Goal: Information Seeking & Learning: Learn about a topic

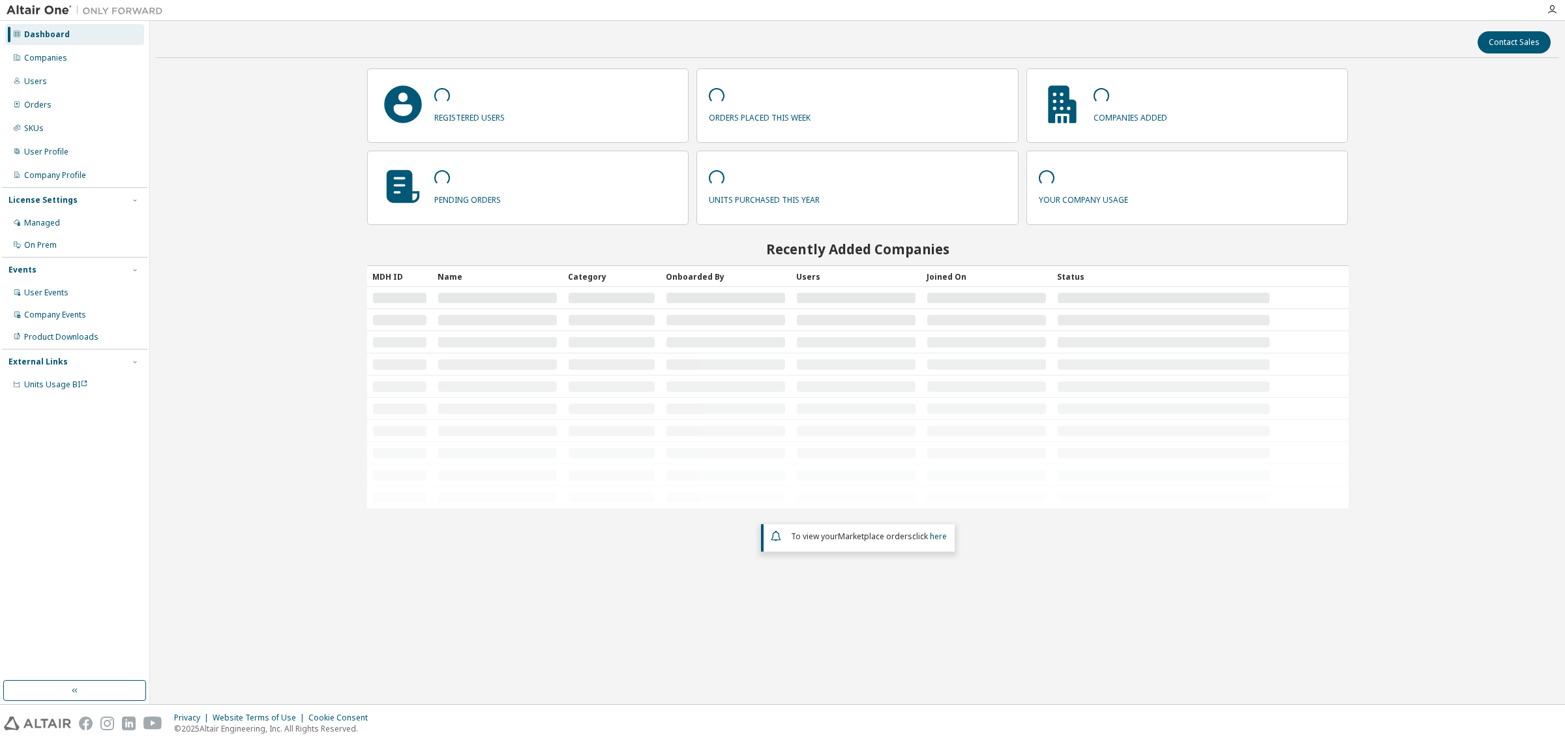
click at [55, 53] on div "Companies" at bounding box center [45, 58] width 43 height 10
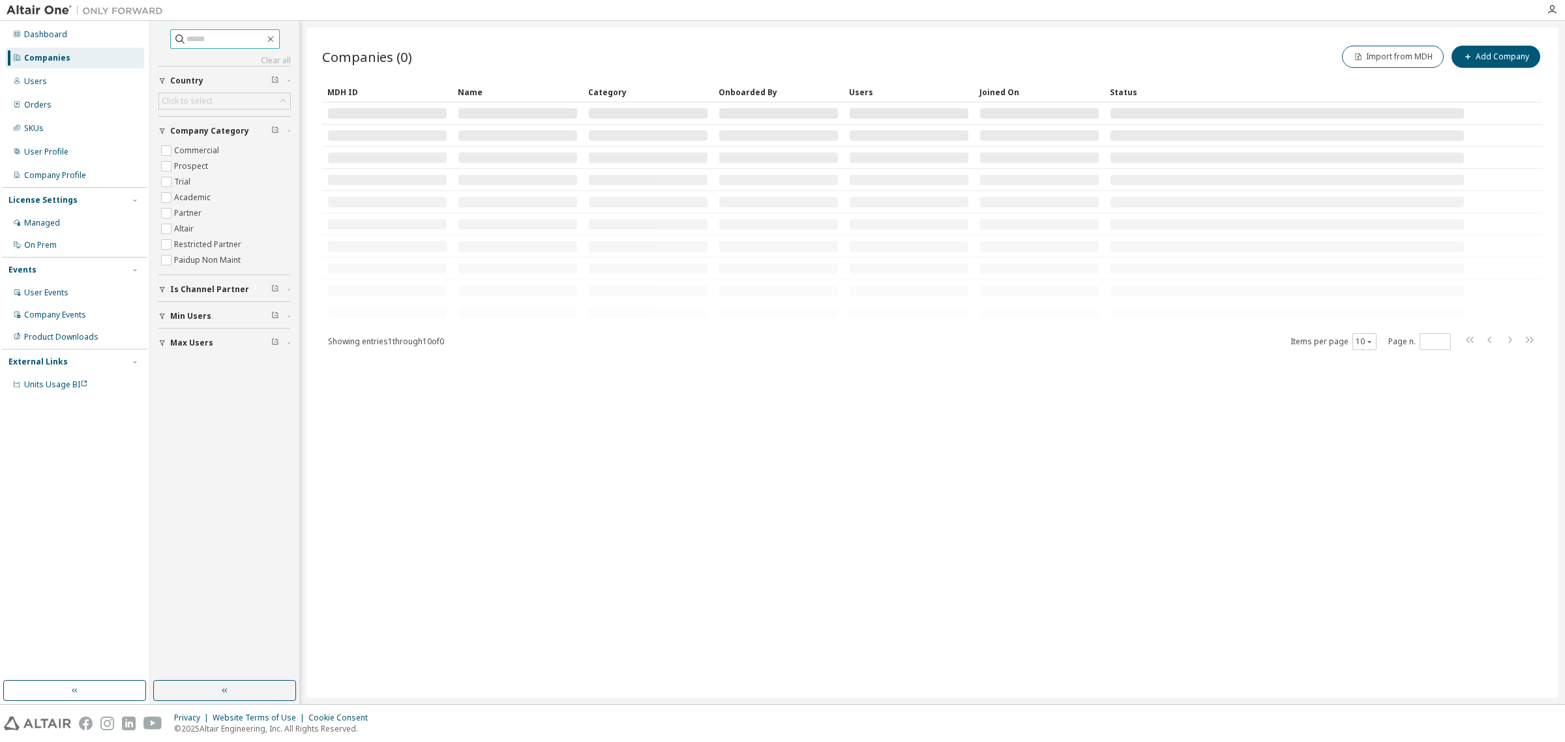
click at [233, 40] on input "text" at bounding box center [226, 39] width 78 height 13
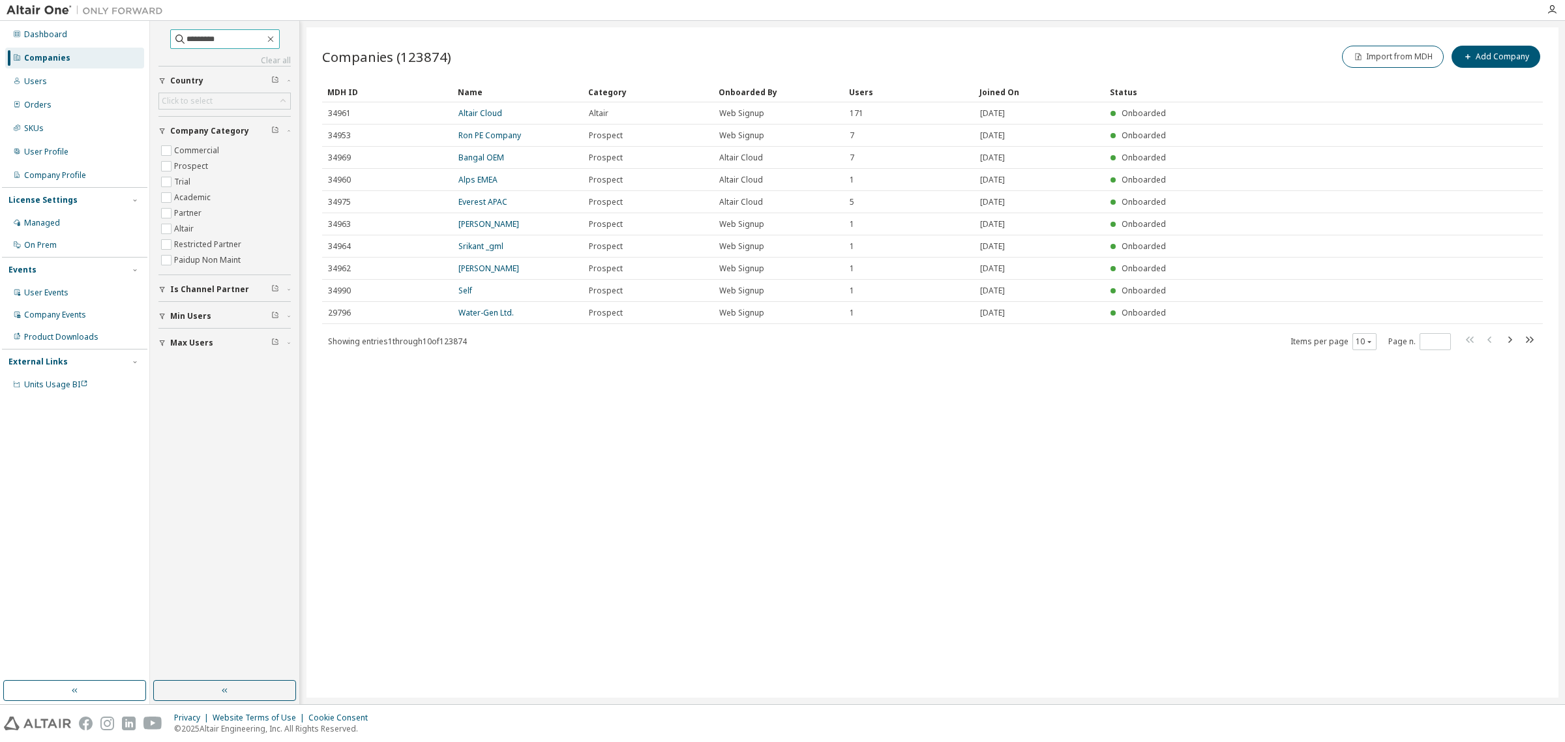
type input "*********"
click at [489, 109] on link "Cleveland Golf" at bounding box center [485, 113] width 54 height 11
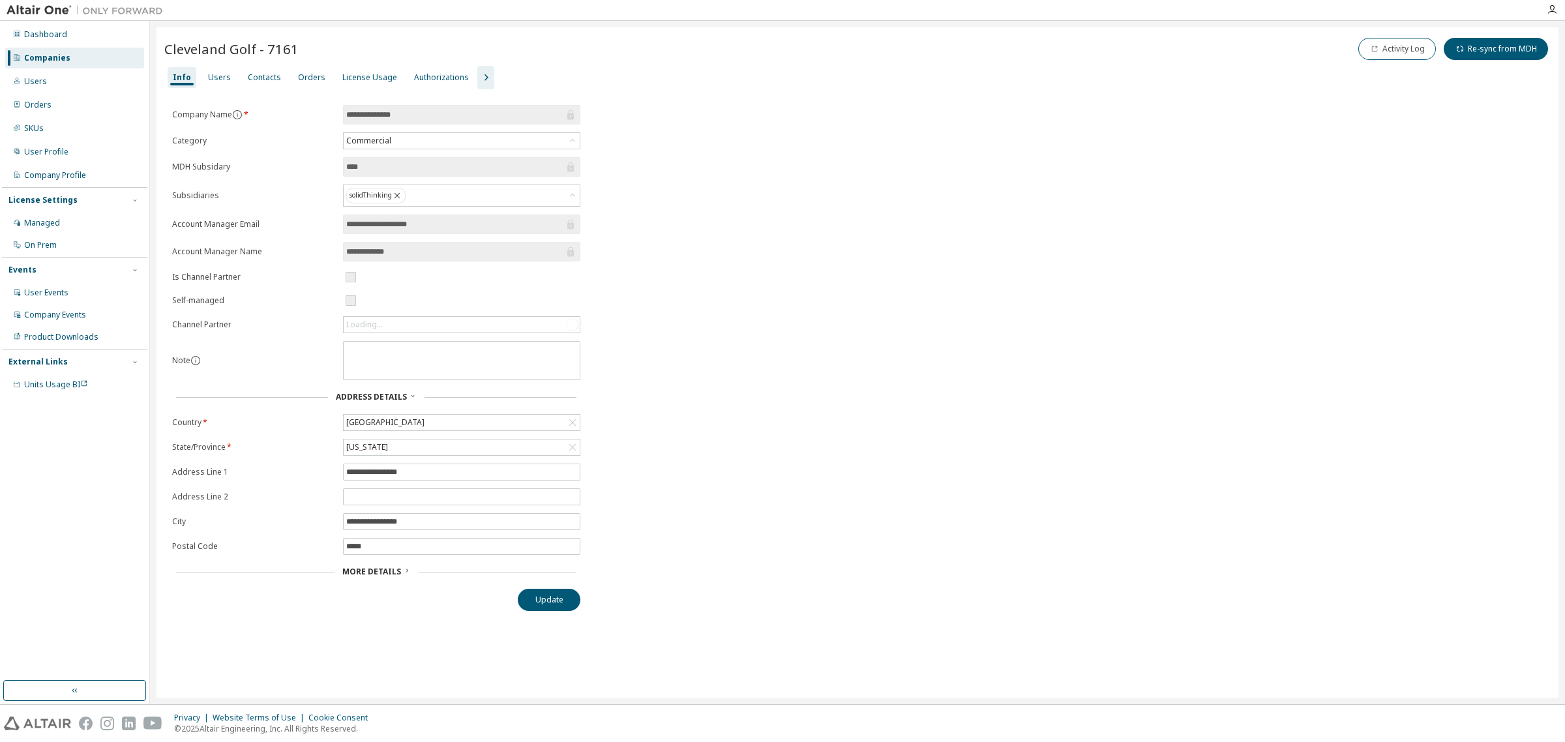
click at [374, 64] on div "Cleveland Golf - 7161 Activity Log Re-sync from MDH" at bounding box center [857, 50] width 1386 height 31
click at [372, 70] on div "License Usage" at bounding box center [369, 77] width 65 height 21
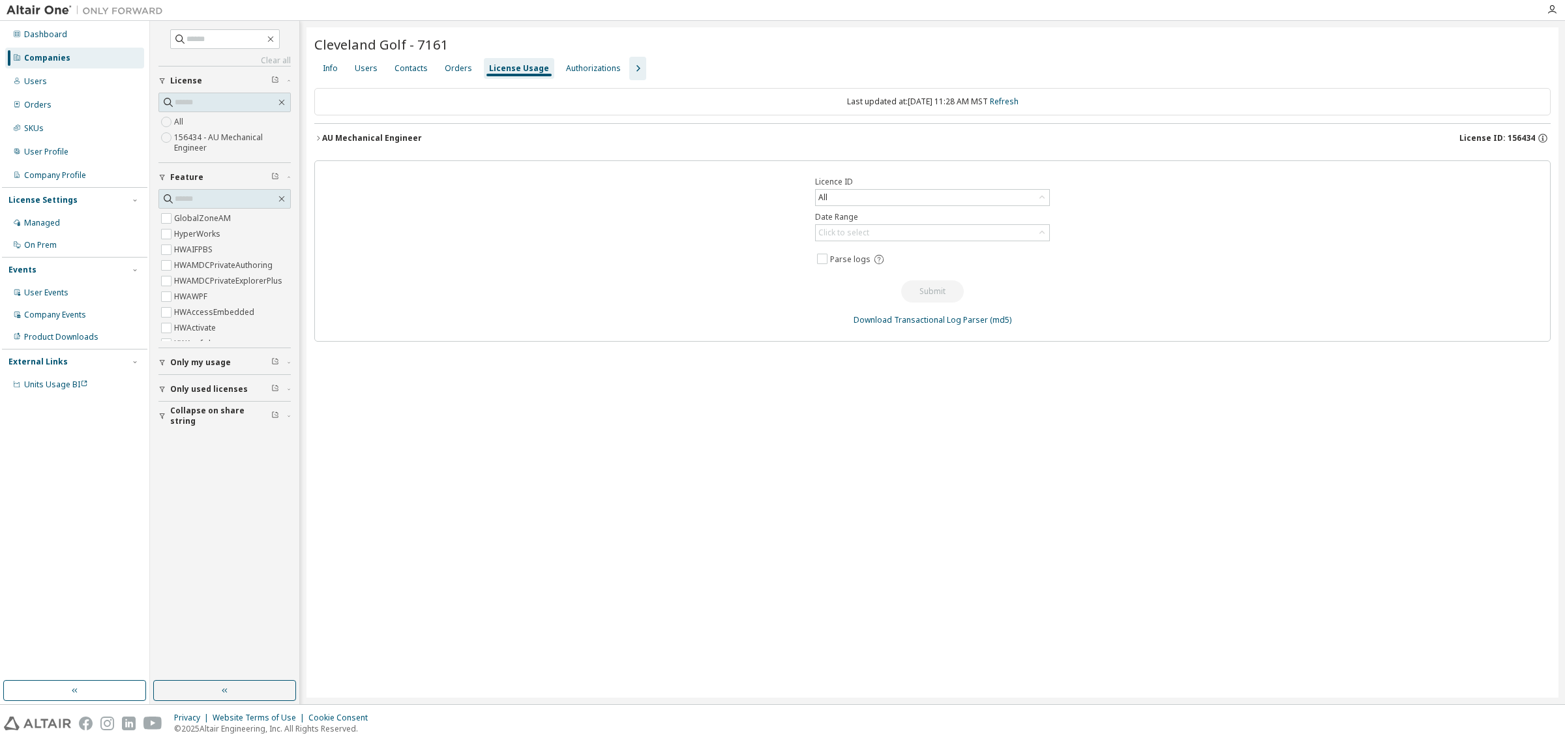
click at [320, 134] on icon "button" at bounding box center [318, 138] width 8 height 8
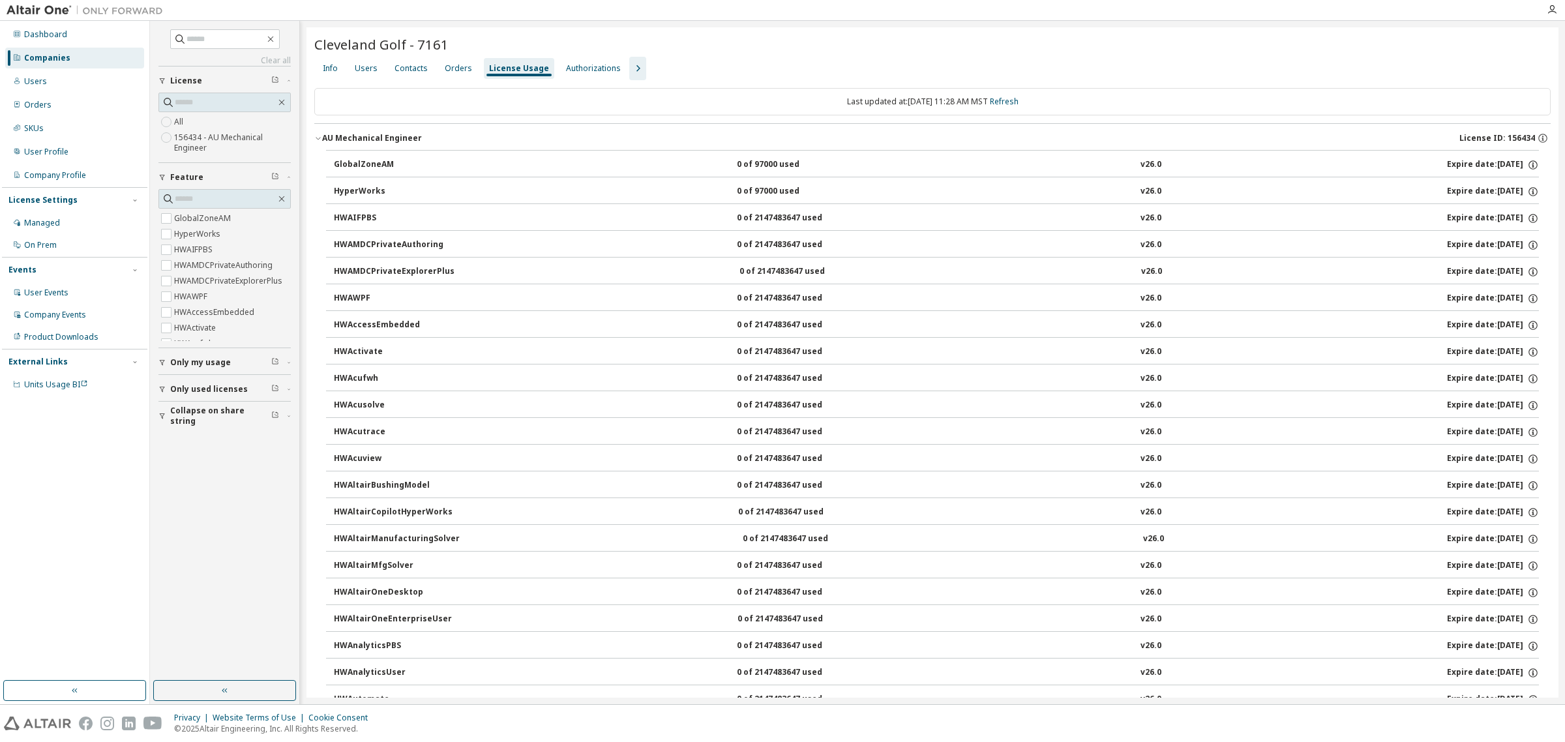
click at [375, 67] on div "Users" at bounding box center [366, 68] width 23 height 10
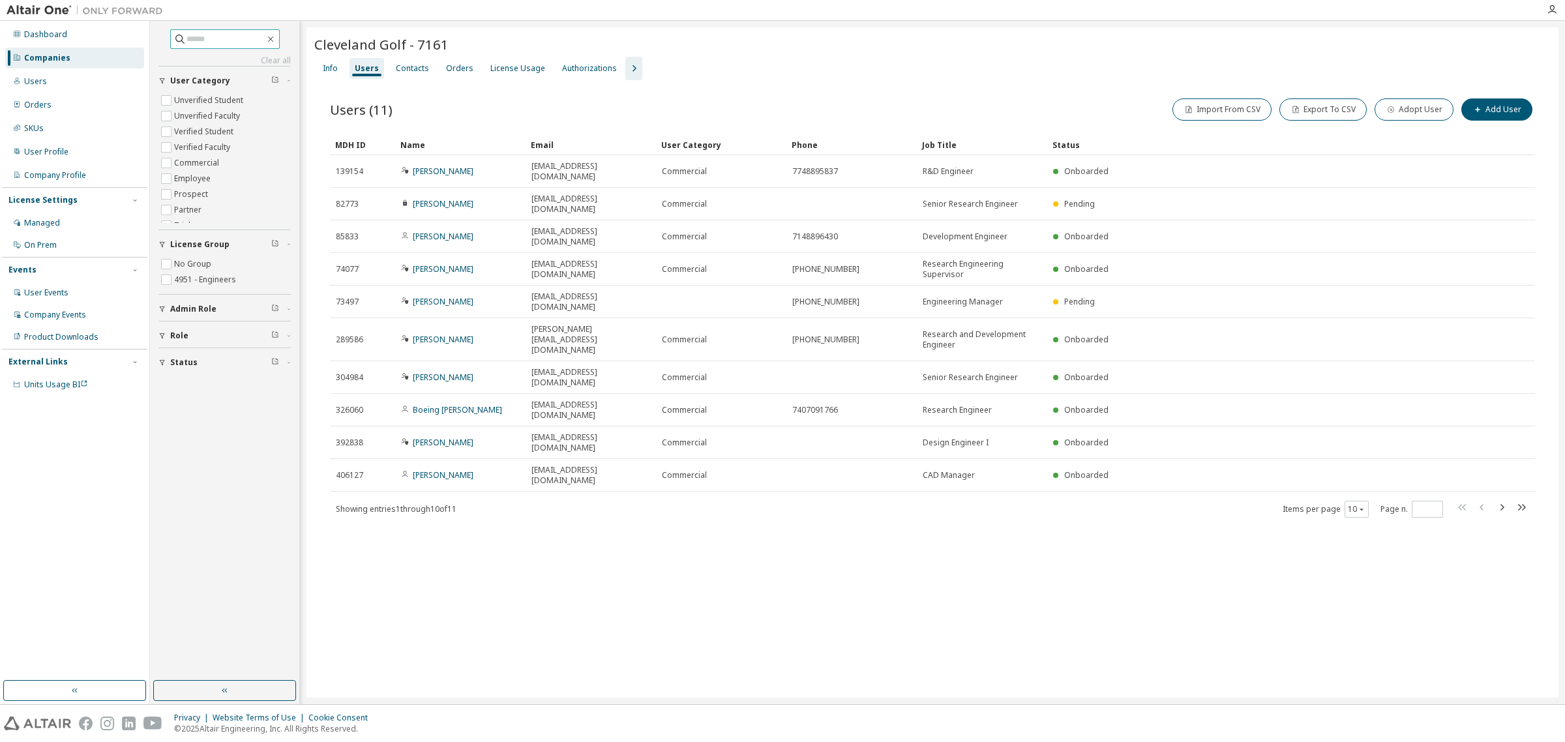
click at [229, 33] on input "text" at bounding box center [226, 39] width 78 height 13
type input "**********"
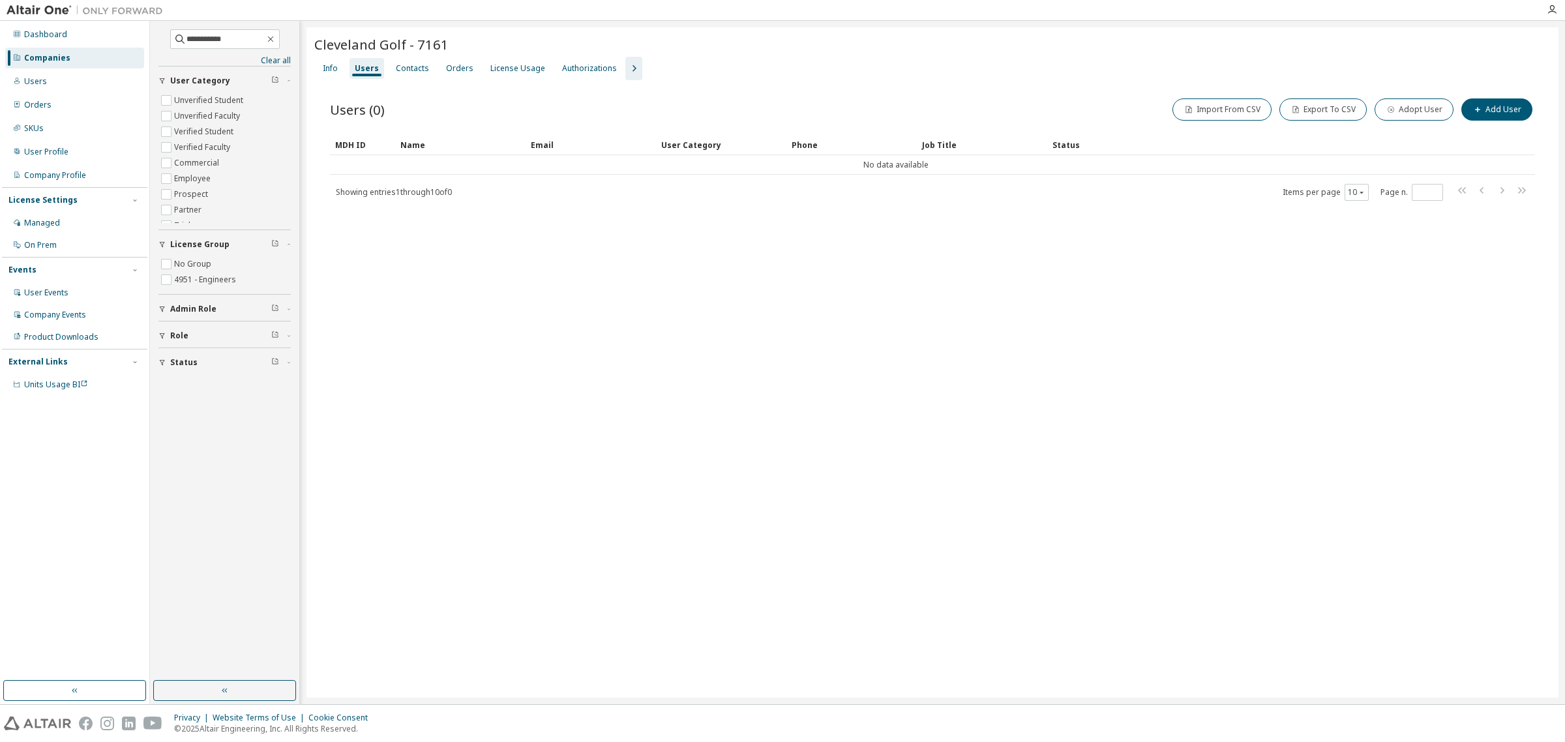
click at [53, 62] on div "Companies" at bounding box center [47, 58] width 46 height 10
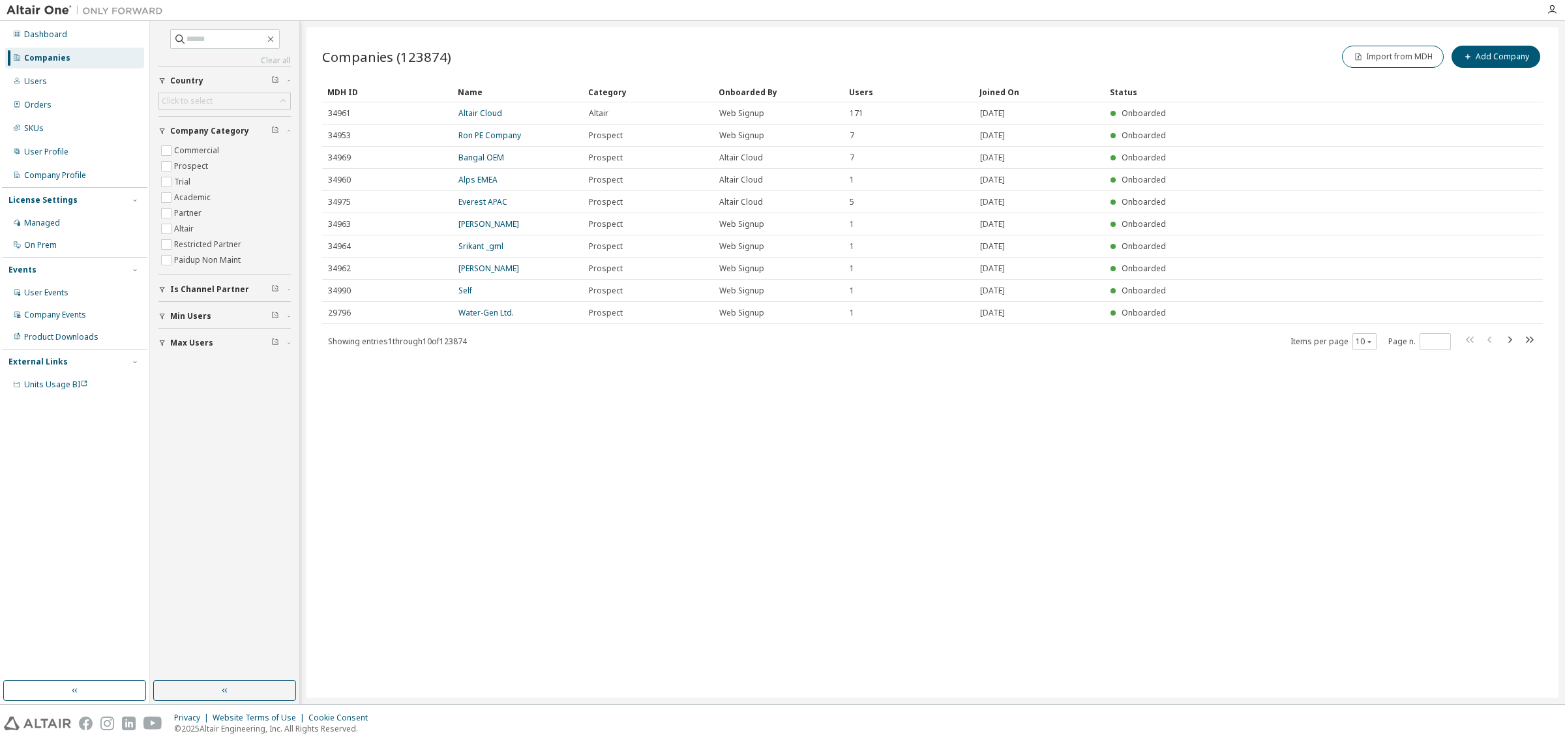
click at [202, 48] on span at bounding box center [225, 39] width 110 height 20
click at [202, 41] on input "text" at bounding box center [226, 39] width 78 height 13
type input "**********"
click at [513, 113] on link "Specialized Bicycle" at bounding box center [493, 113] width 70 height 11
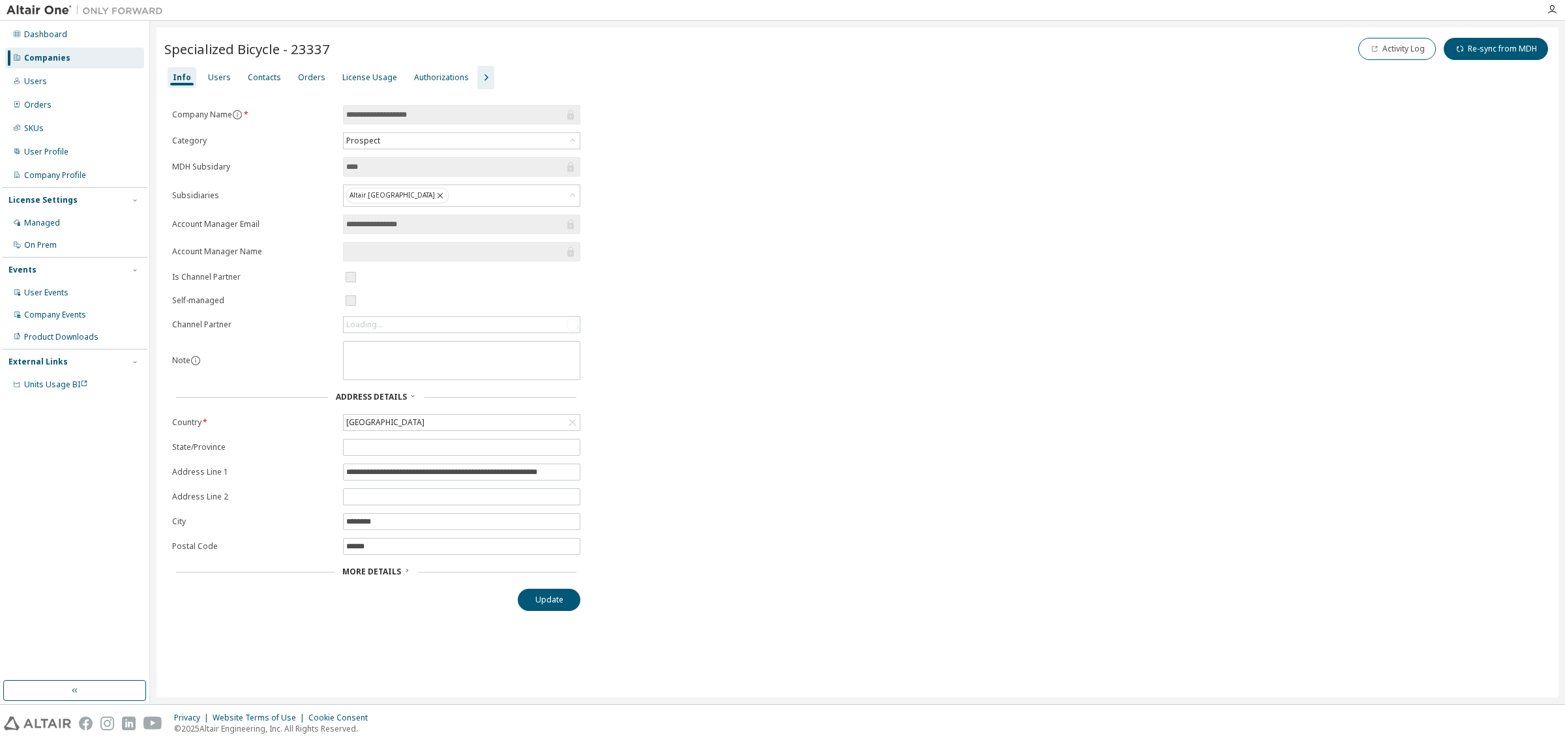
click at [359, 76] on div "License Usage" at bounding box center [369, 77] width 55 height 10
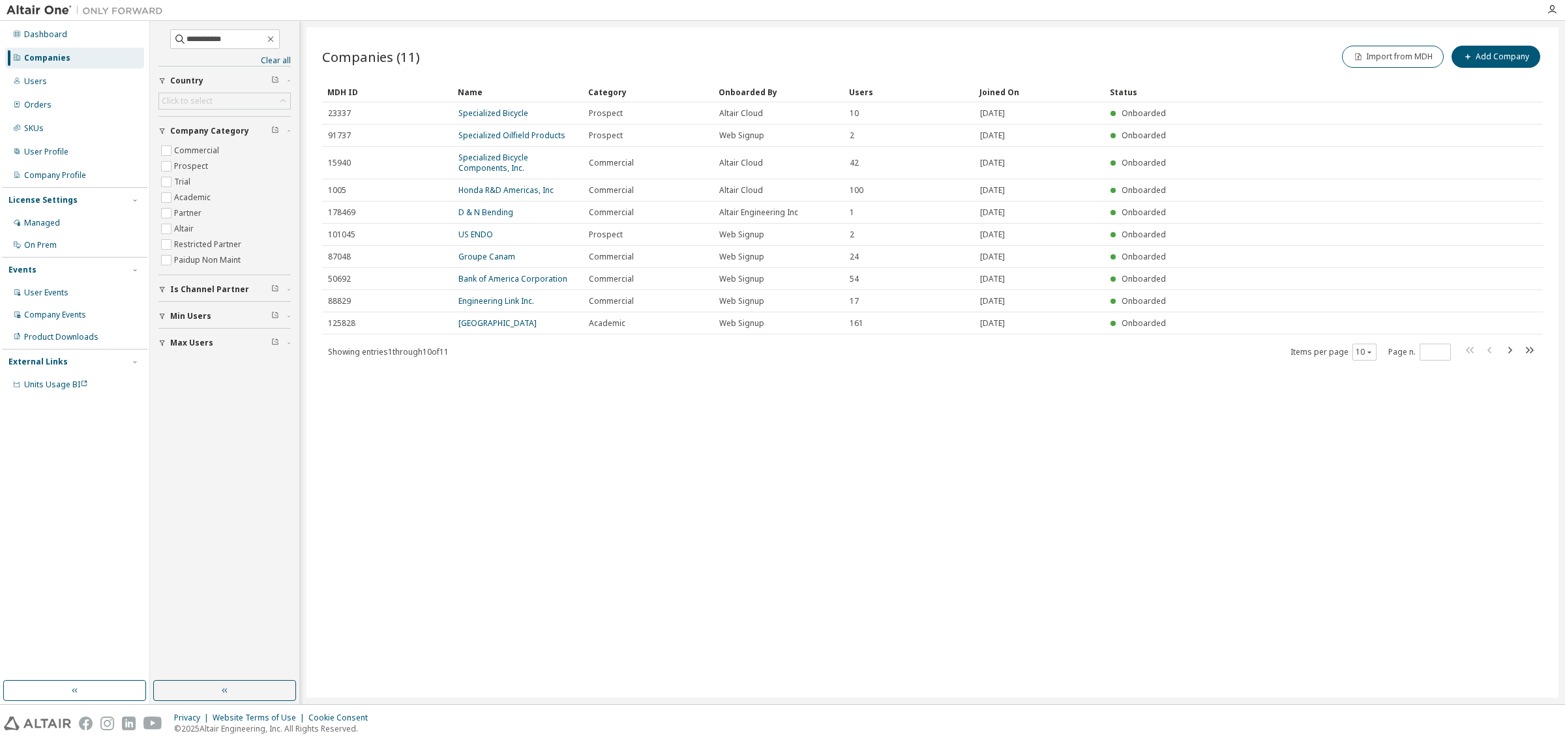
click at [489, 163] on link "Specialized Bicycle Components, Inc." at bounding box center [493, 163] width 70 height 22
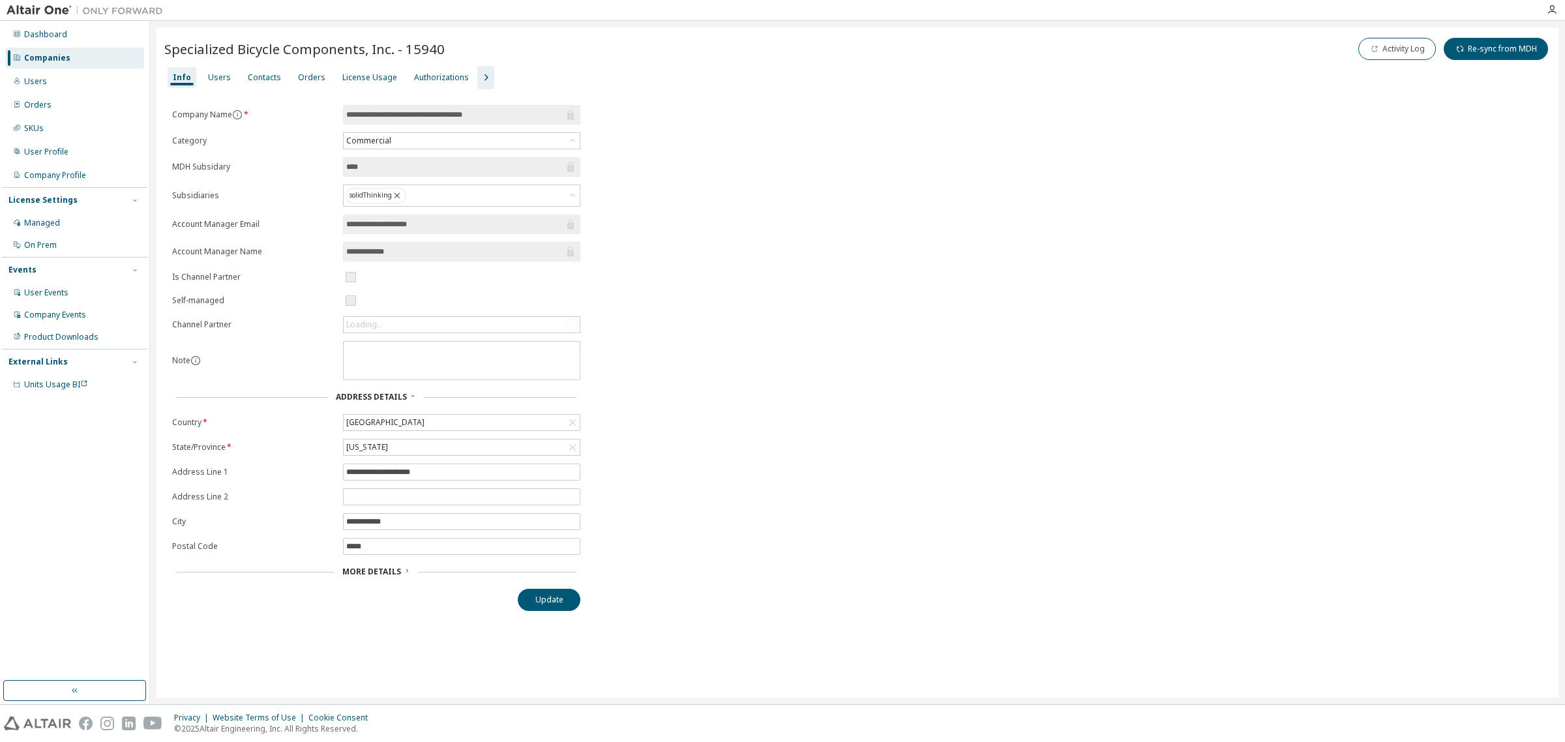
click at [369, 79] on div "License Usage" at bounding box center [369, 77] width 55 height 10
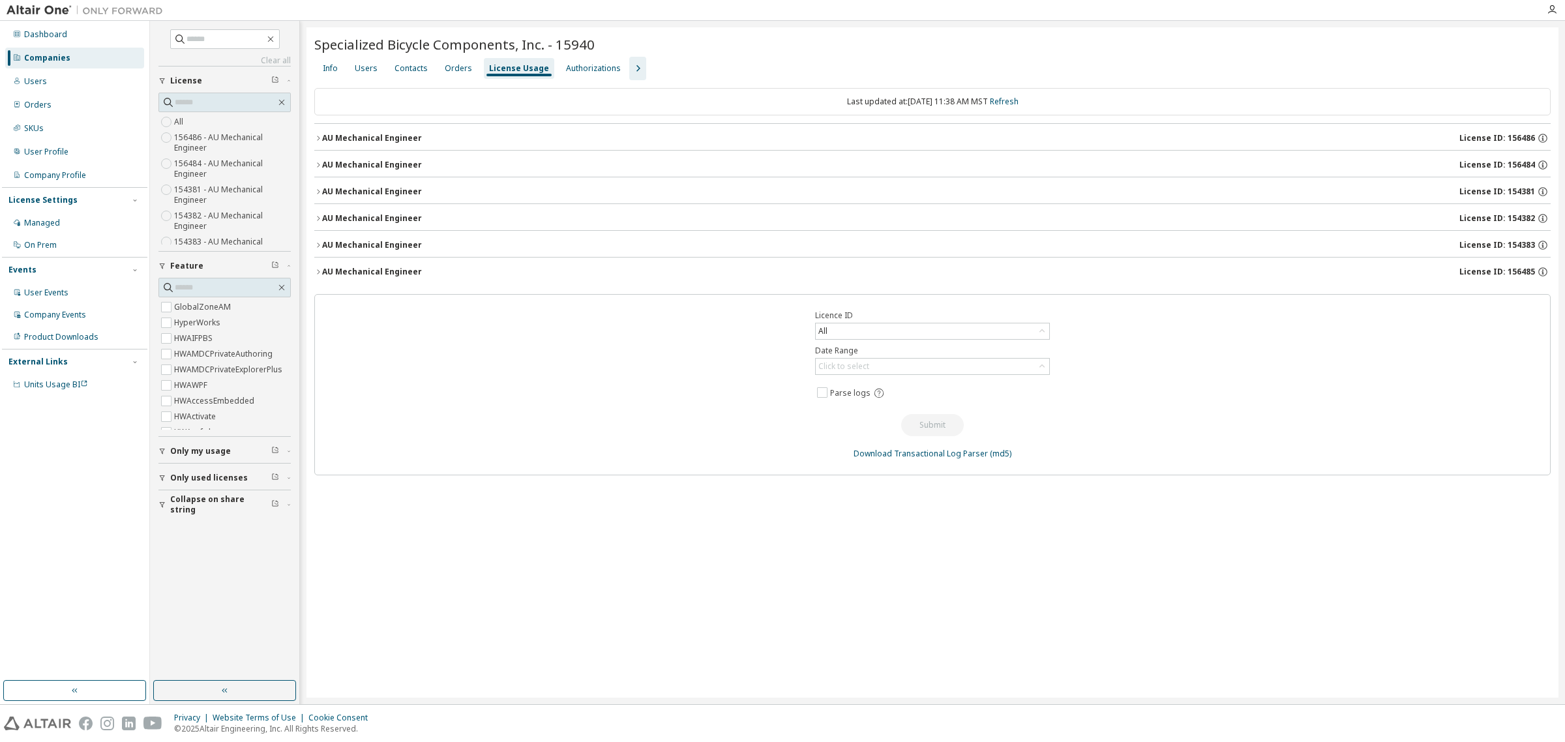
click at [321, 136] on icon "button" at bounding box center [318, 138] width 8 height 8
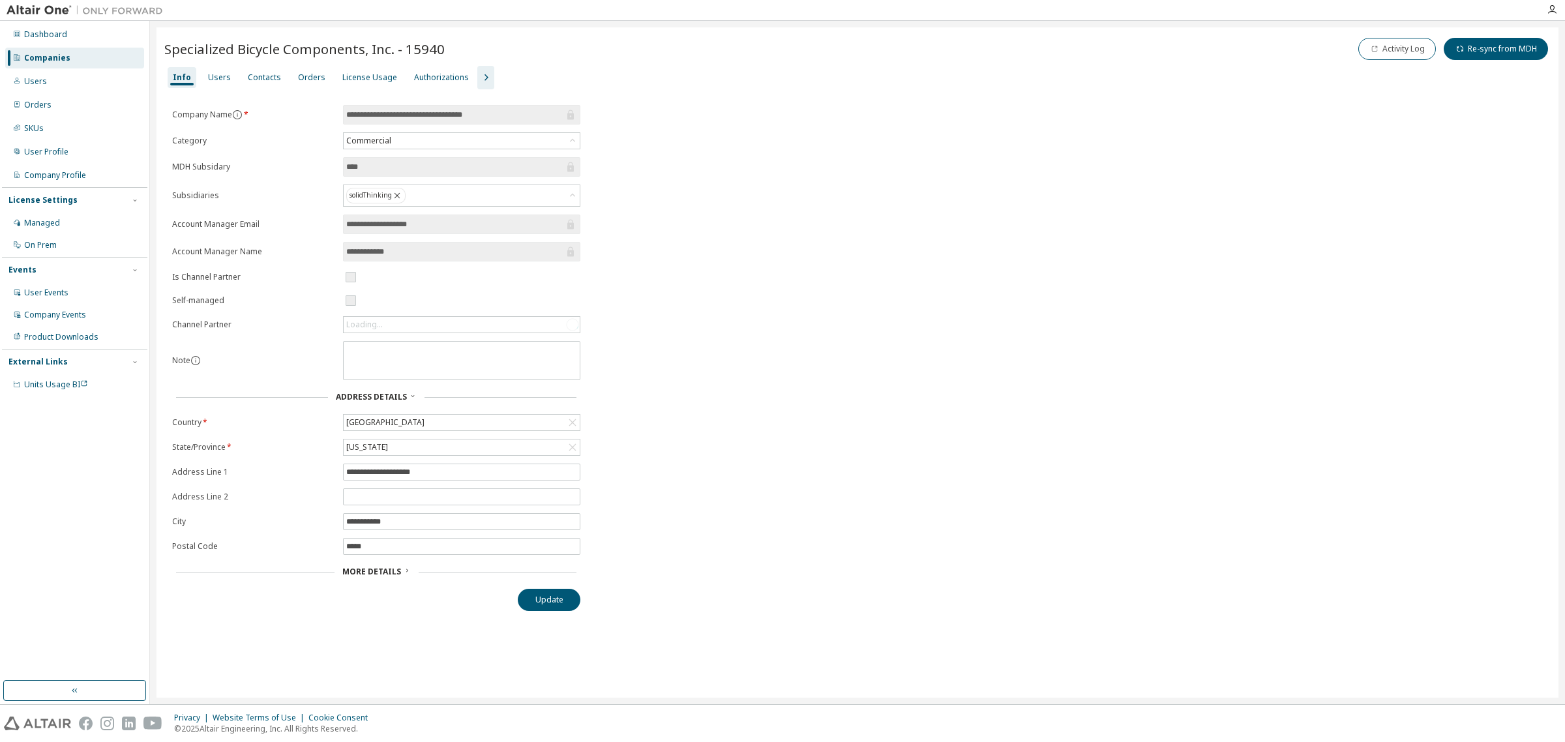
click at [220, 75] on div "Users" at bounding box center [219, 77] width 23 height 10
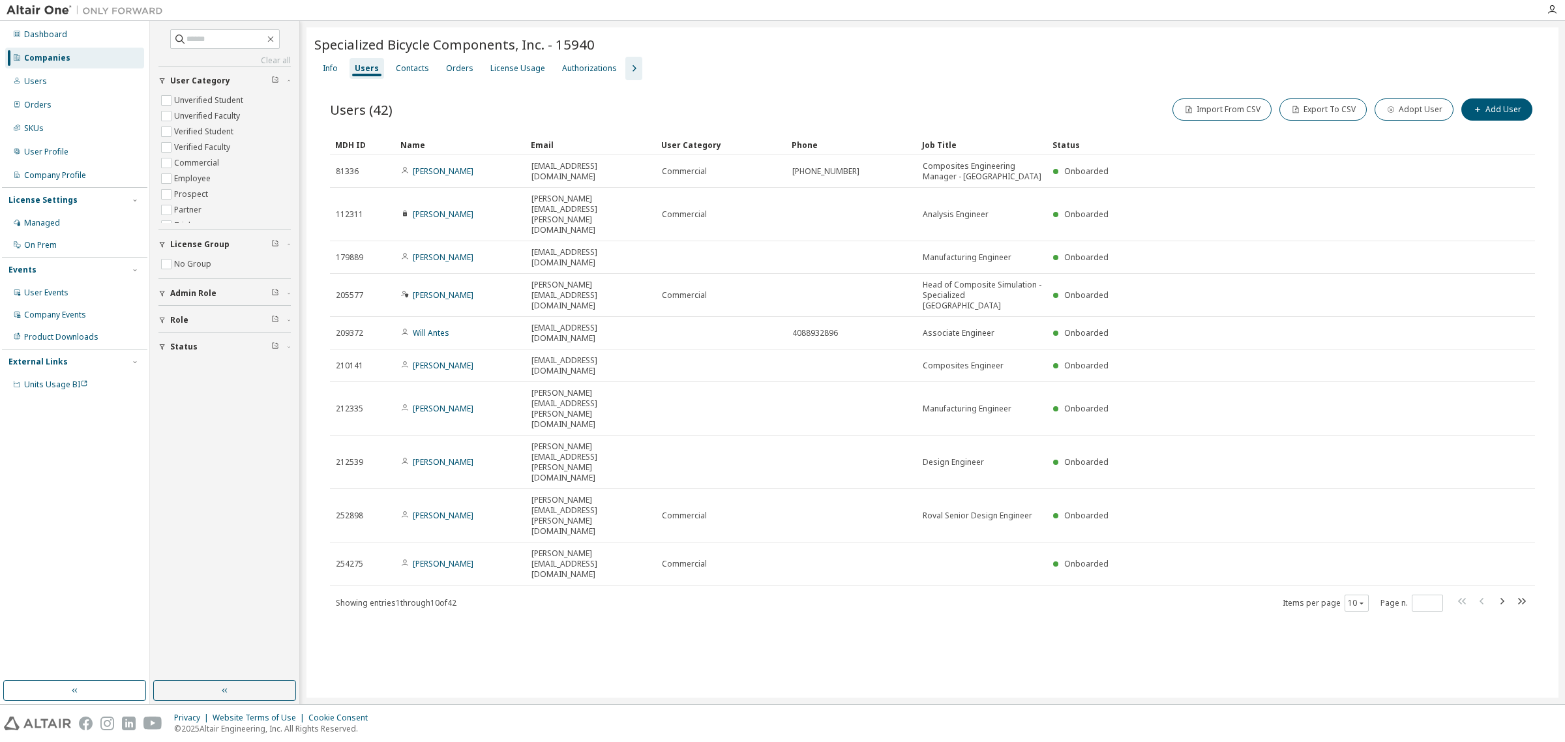
click at [517, 64] on div "License Usage" at bounding box center [517, 68] width 55 height 10
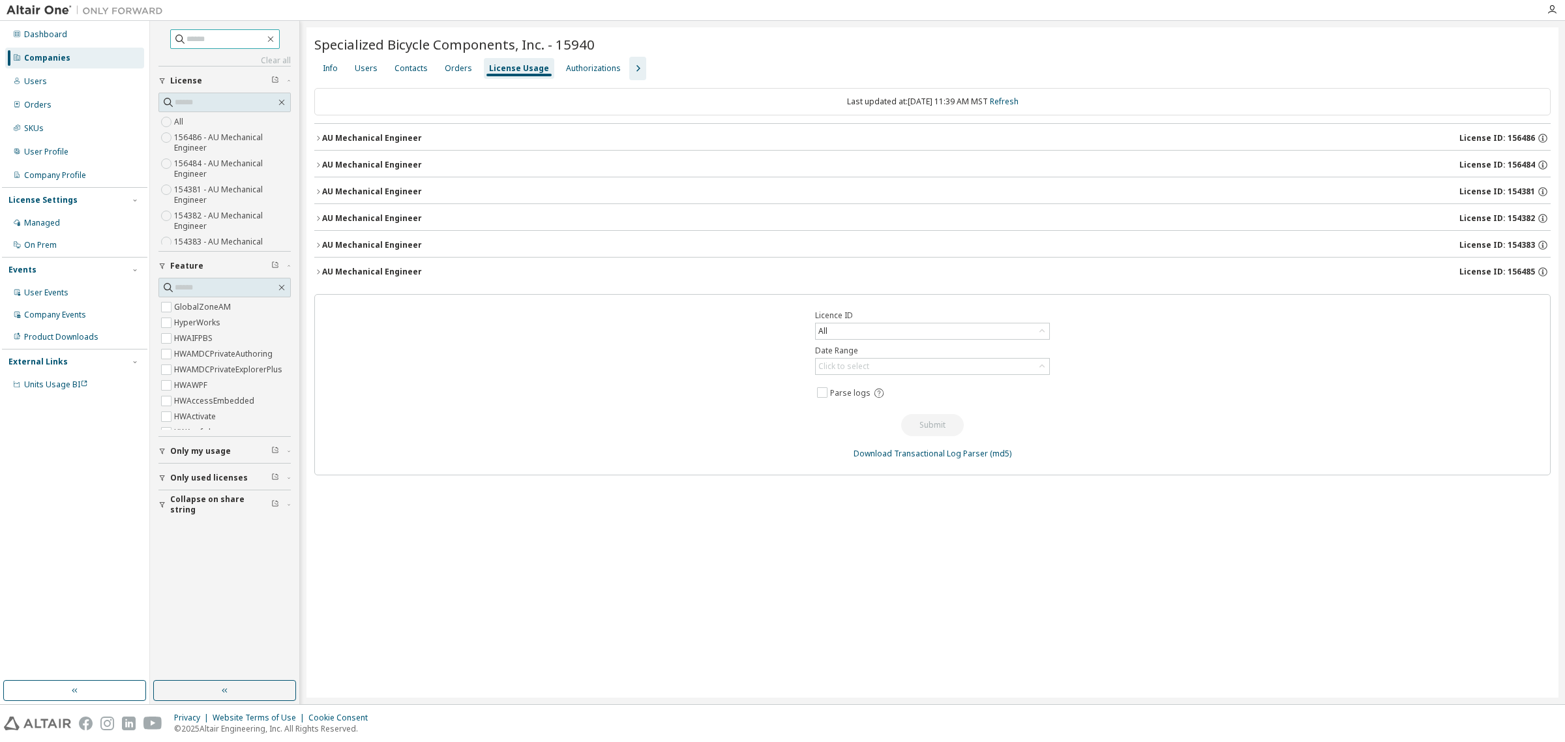
click at [224, 37] on input "text" at bounding box center [226, 39] width 78 height 13
click at [38, 83] on div "Users" at bounding box center [35, 81] width 23 height 10
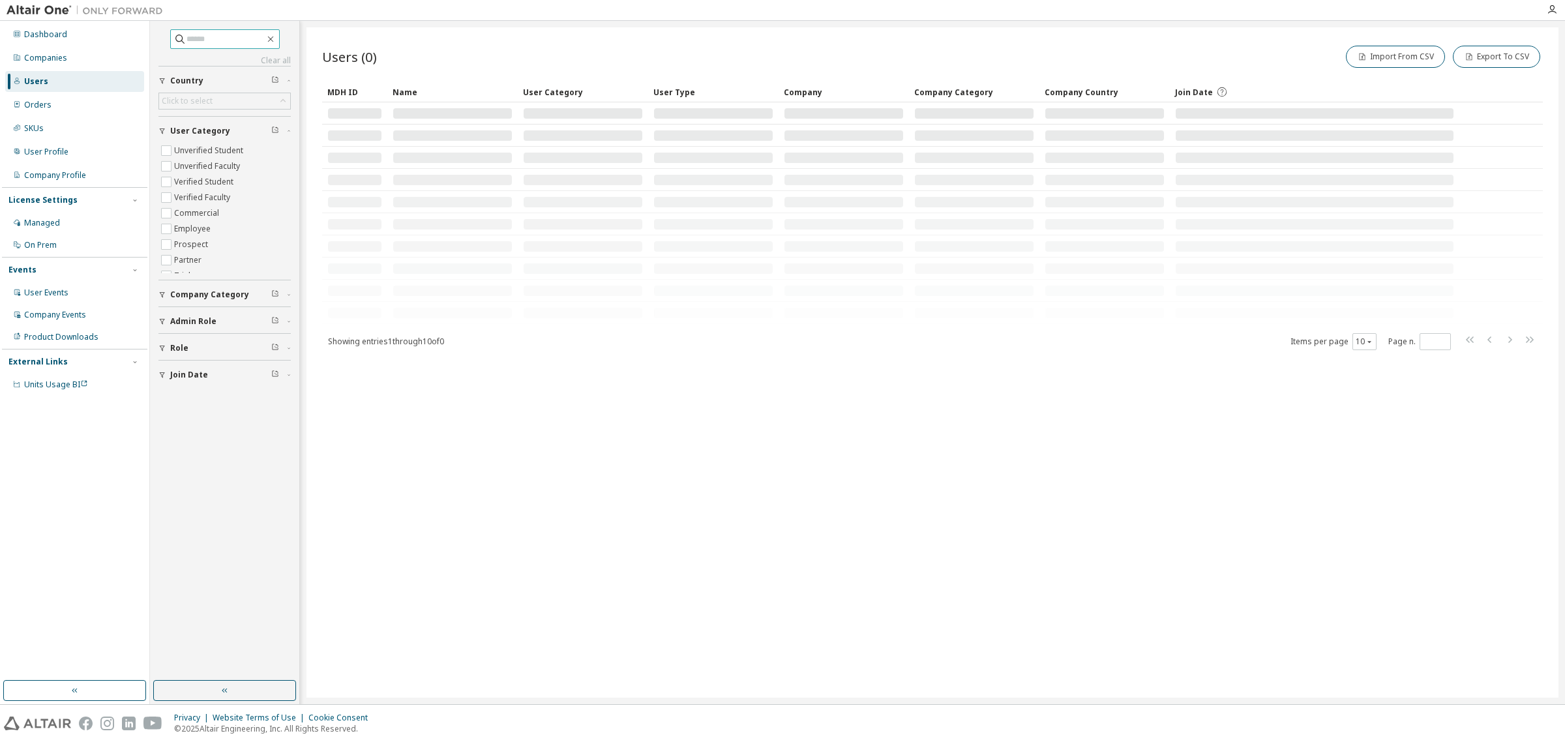
click at [215, 42] on input "text" at bounding box center [226, 39] width 78 height 13
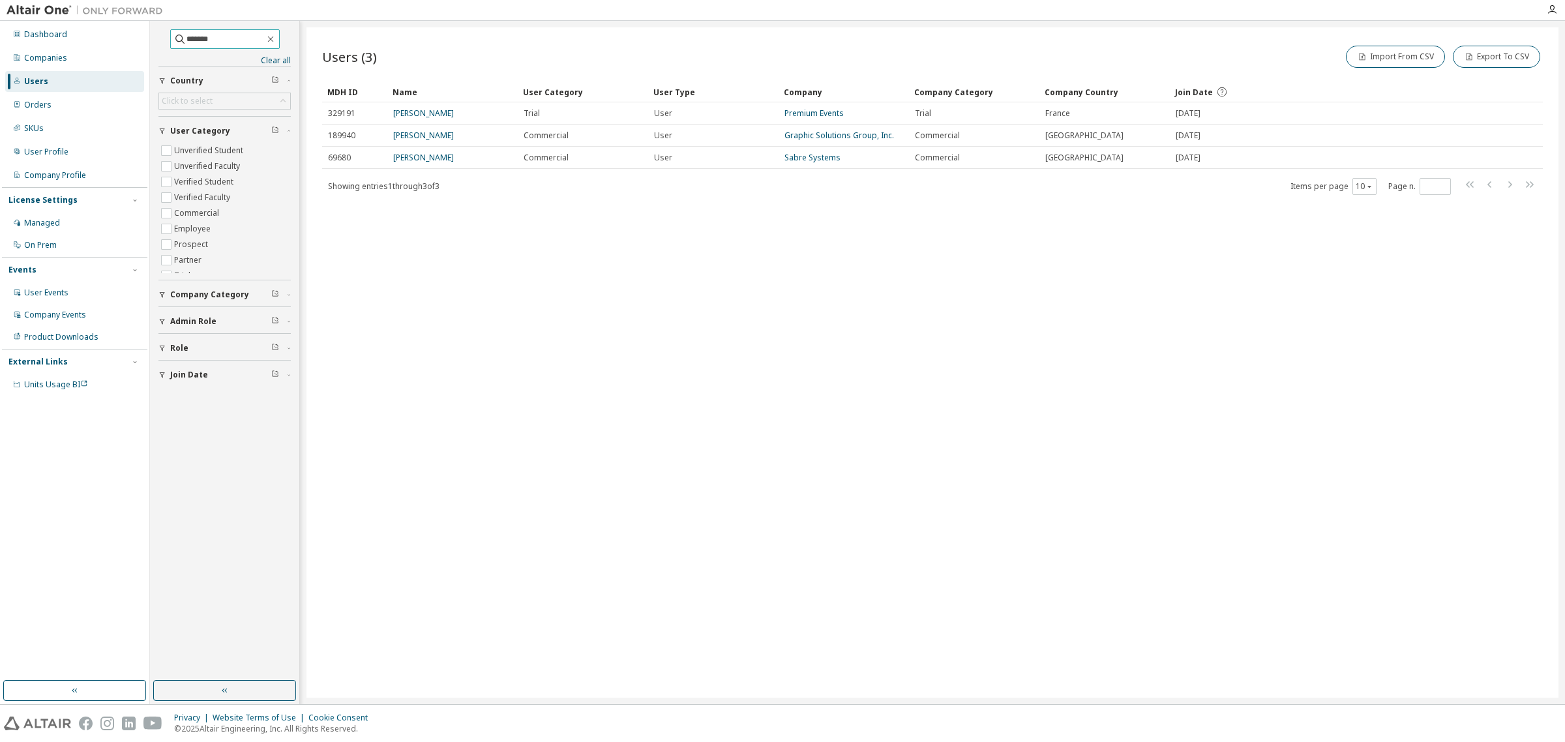
click at [194, 40] on input "*******" at bounding box center [226, 39] width 78 height 13
type input "******"
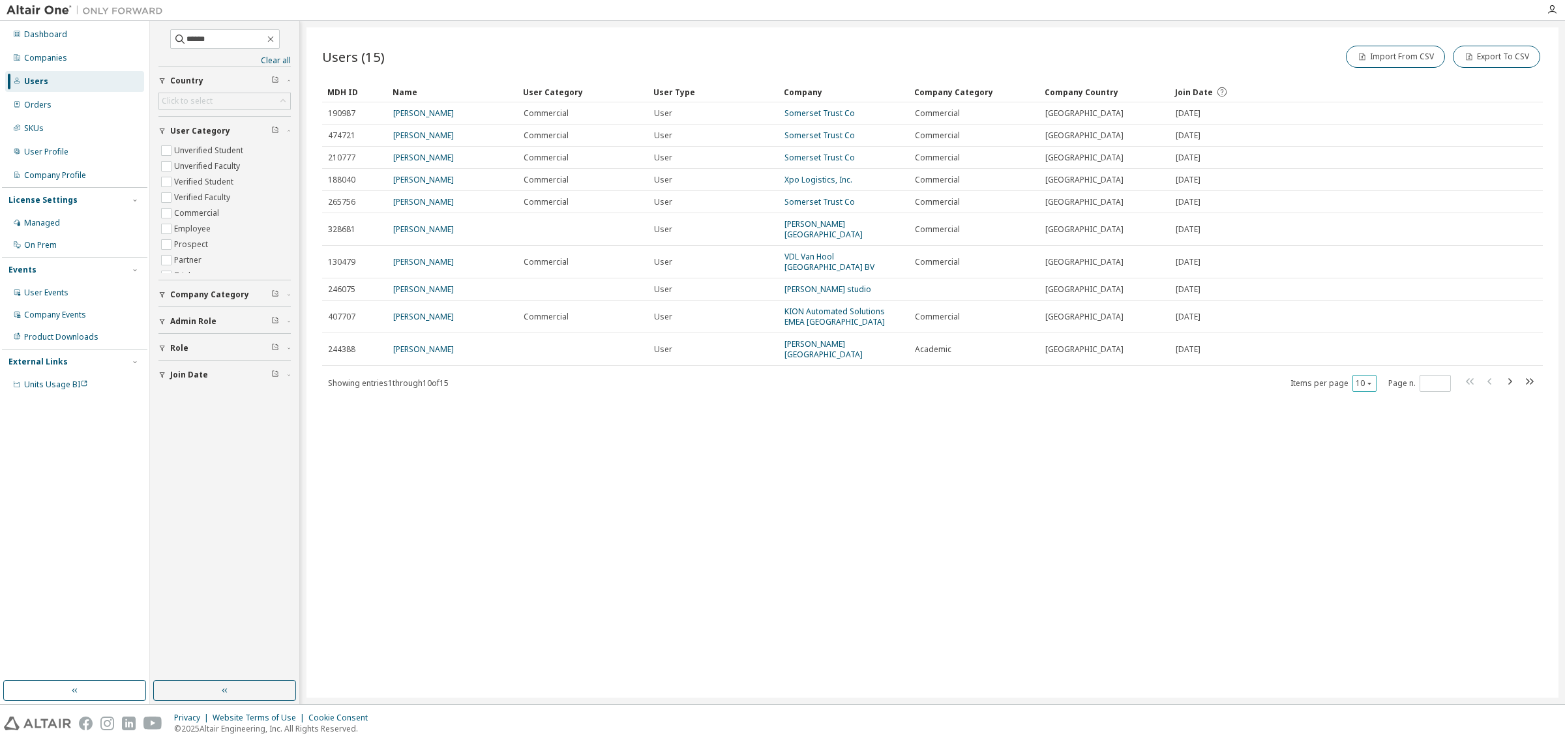
click at [1358, 378] on button "10" at bounding box center [1365, 383] width 18 height 10
click at [1371, 430] on div "50" at bounding box center [1405, 427] width 104 height 16
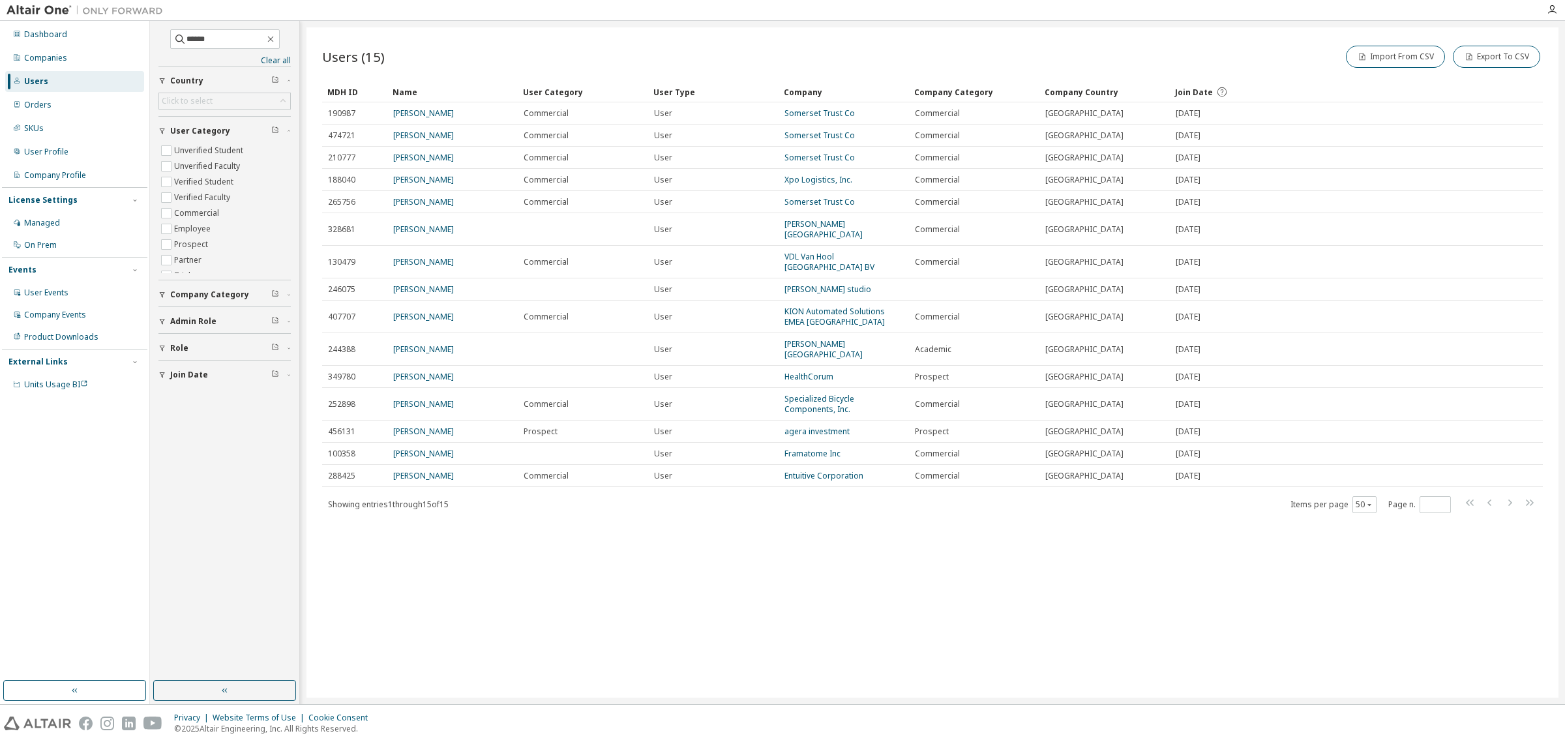
click at [59, 57] on div "Companies" at bounding box center [45, 58] width 43 height 10
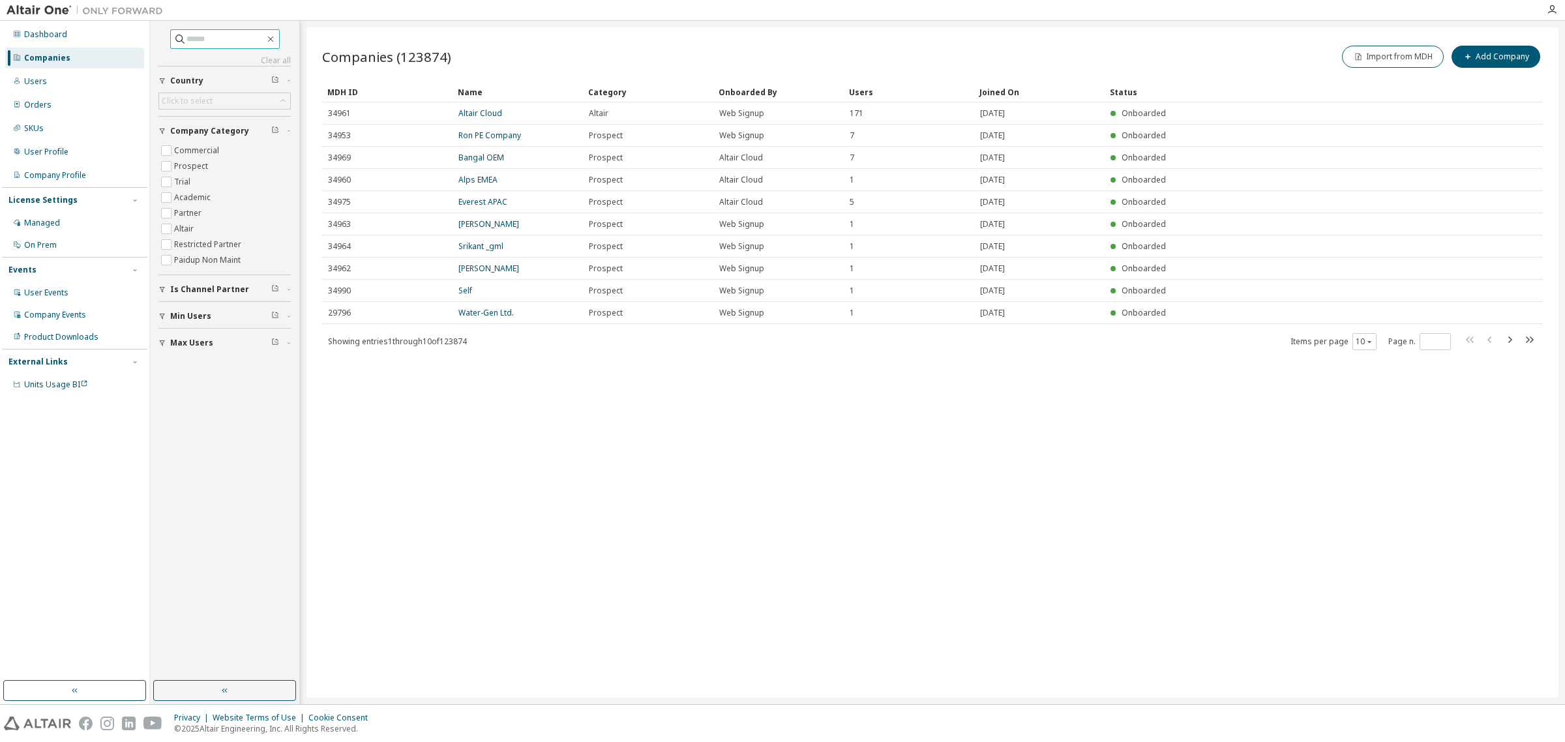
click at [225, 42] on input "text" at bounding box center [226, 39] width 78 height 13
type input "**********"
click at [501, 115] on link "Specialized Bicycle" at bounding box center [493, 113] width 70 height 11
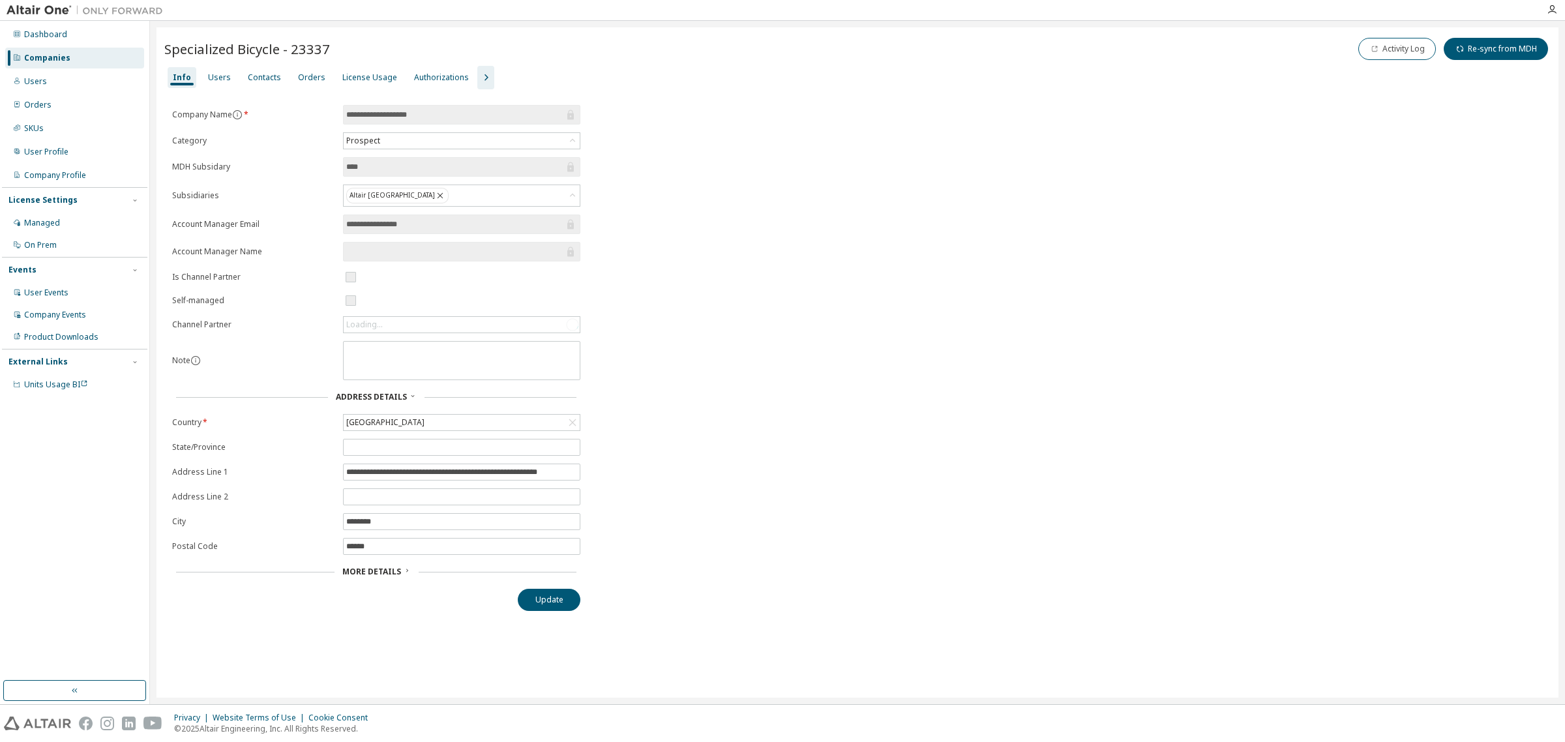
click at [220, 77] on div "Users" at bounding box center [219, 77] width 23 height 10
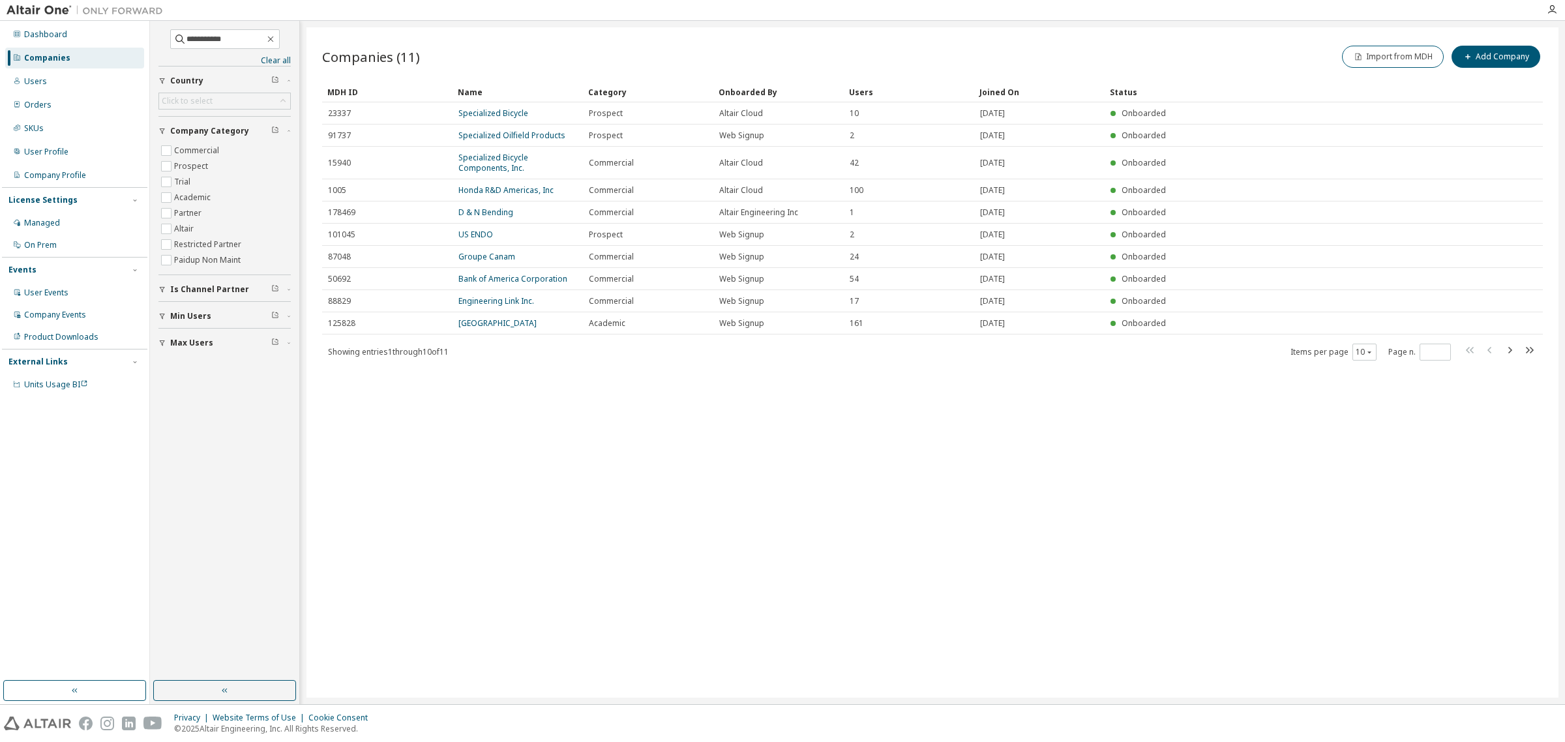
click at [497, 160] on link "Specialized Bicycle Components, Inc." at bounding box center [493, 163] width 70 height 22
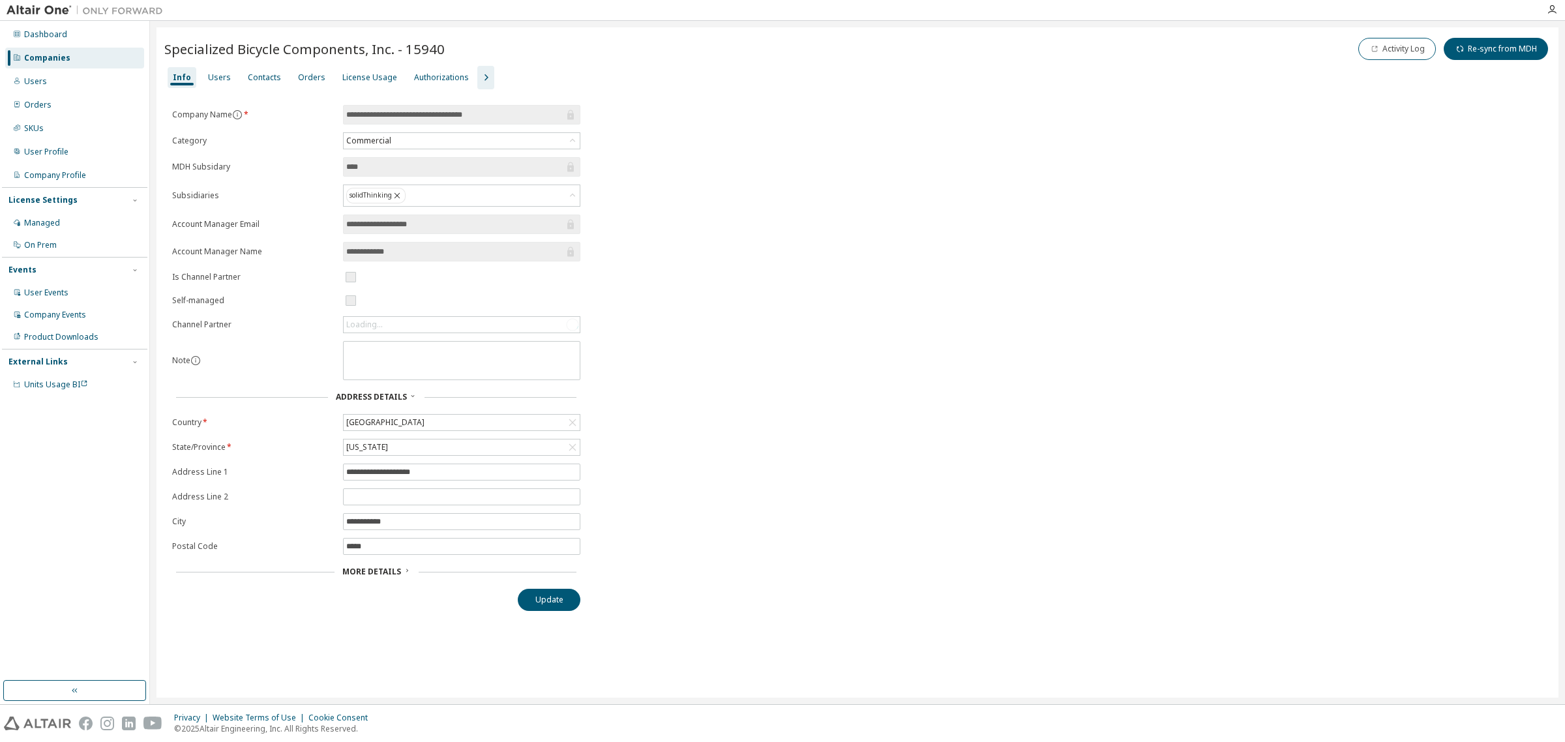
click at [217, 75] on div "Users" at bounding box center [219, 77] width 23 height 10
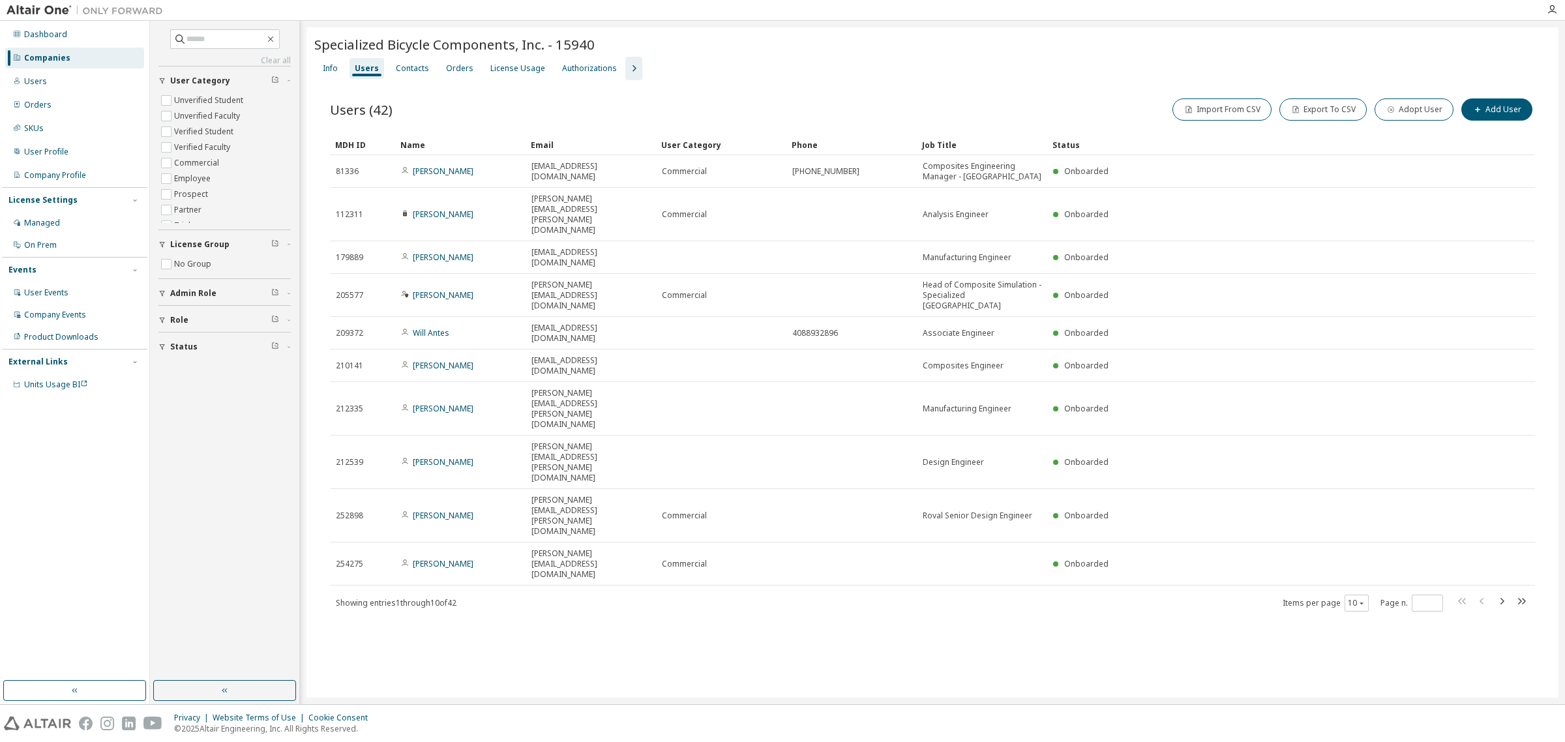
click at [37, 83] on div "Users" at bounding box center [35, 81] width 23 height 10
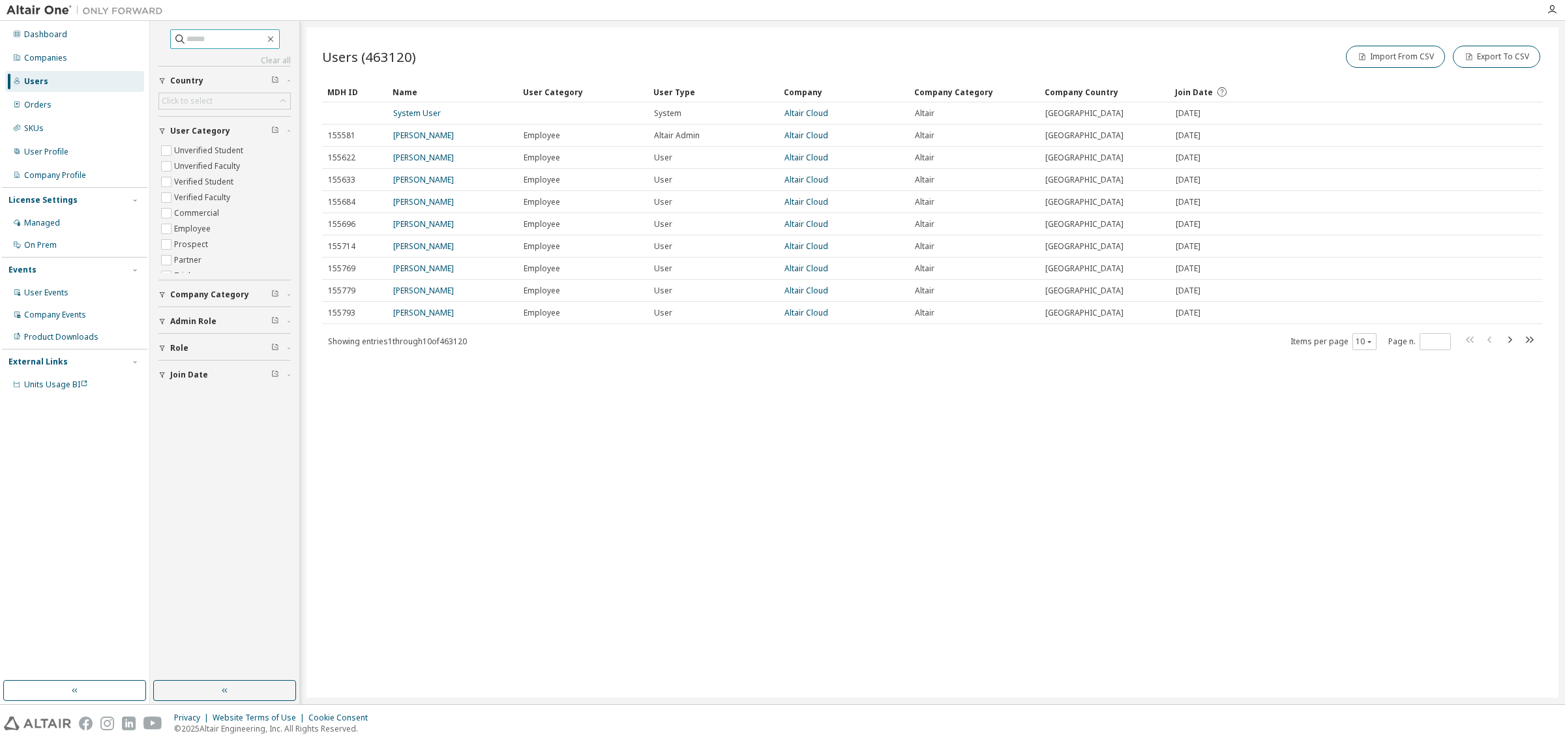
click at [209, 41] on input "text" at bounding box center [226, 39] width 78 height 13
type input "**********"
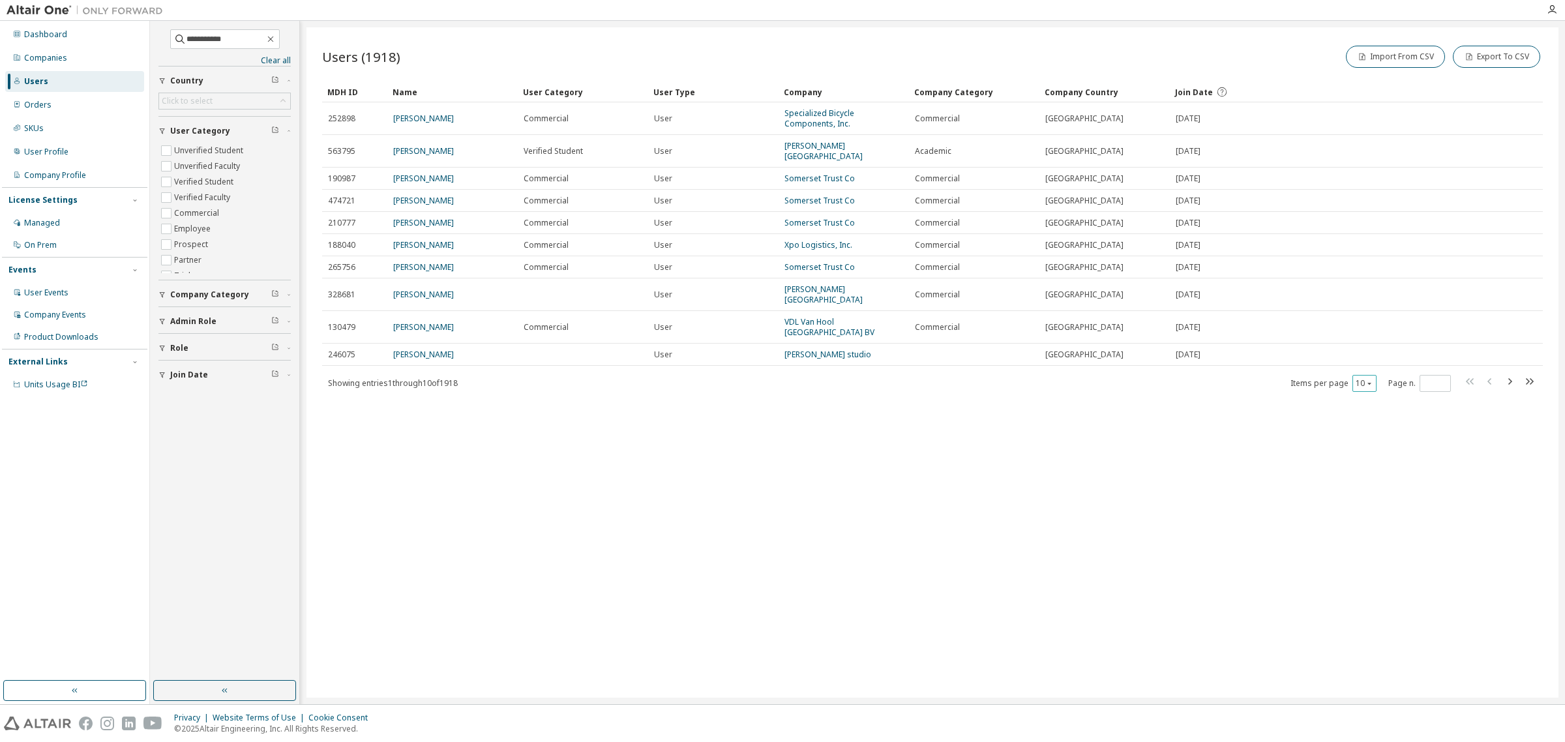
click at [1361, 378] on button "10" at bounding box center [1365, 383] width 18 height 10
click at [1370, 414] on div "50" at bounding box center [1405, 417] width 104 height 16
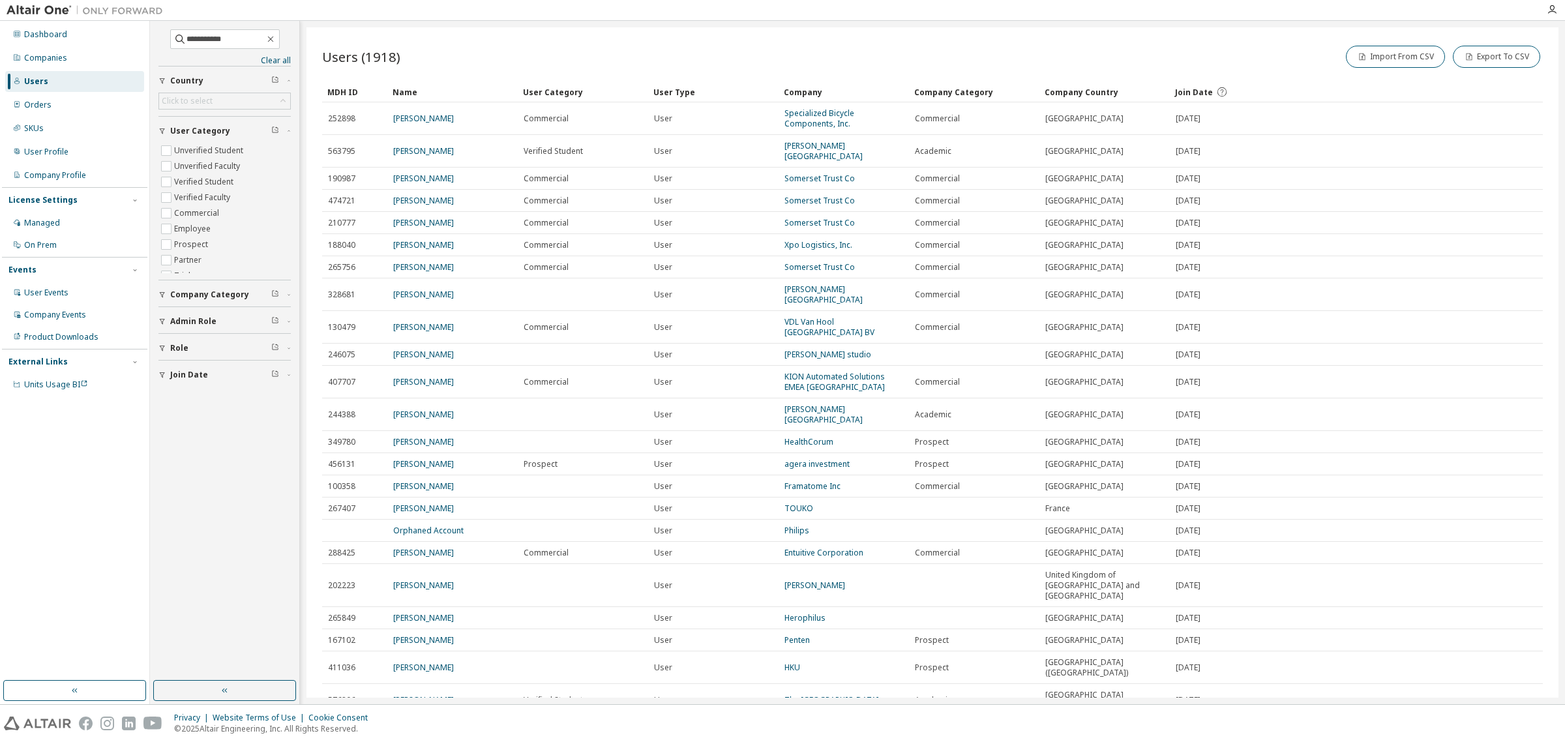
drag, startPoint x: 683, startPoint y: 235, endPoint x: 662, endPoint y: 200, distance: 40.9
drag, startPoint x: 662, startPoint y: 200, endPoint x: 1371, endPoint y: 297, distance: 715.5
click at [1371, 322] on div "[DATE]" at bounding box center [1311, 327] width 271 height 10
click at [822, 121] on link "Specialized Bicycle Components, Inc." at bounding box center [820, 119] width 70 height 22
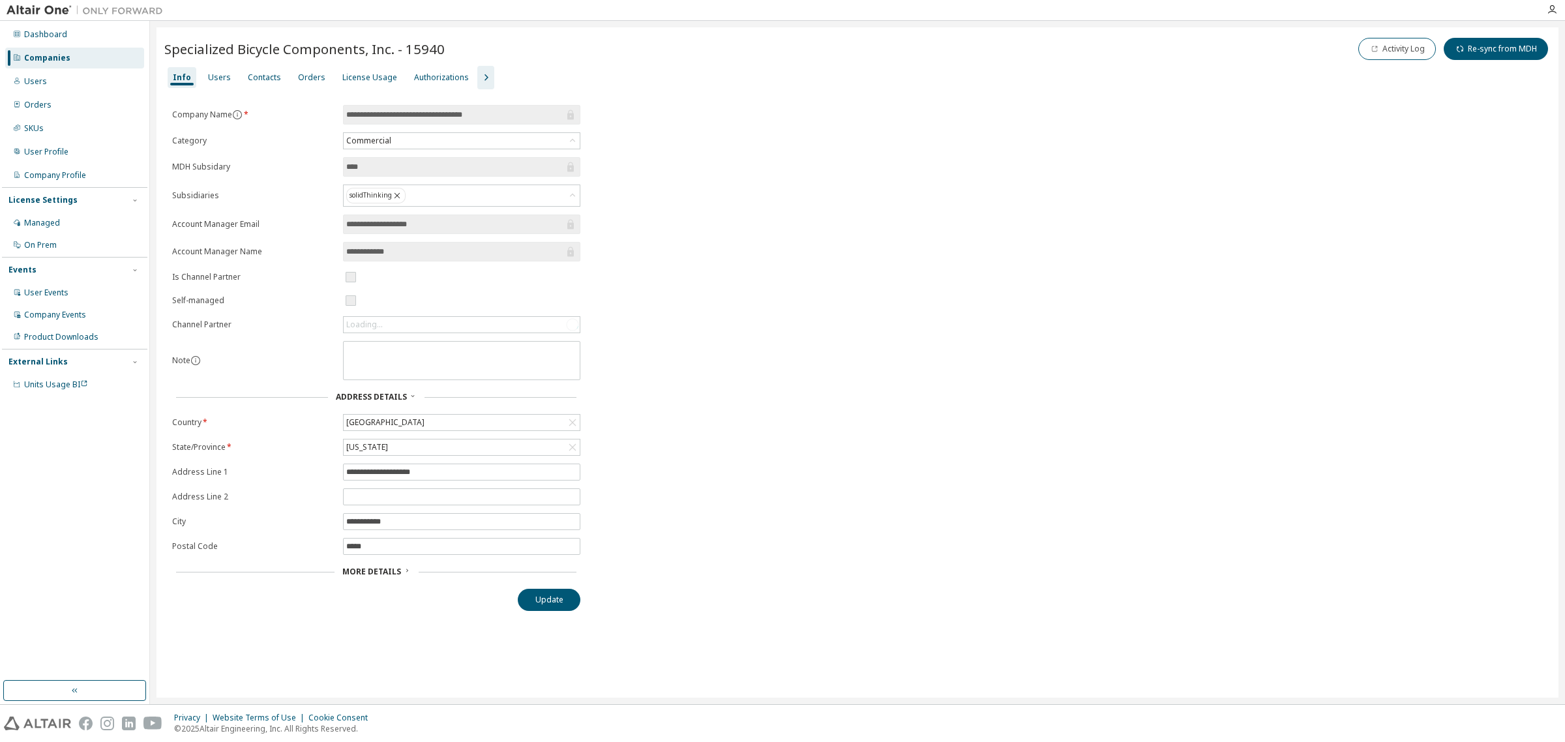
click at [375, 80] on div "License Usage" at bounding box center [369, 77] width 55 height 10
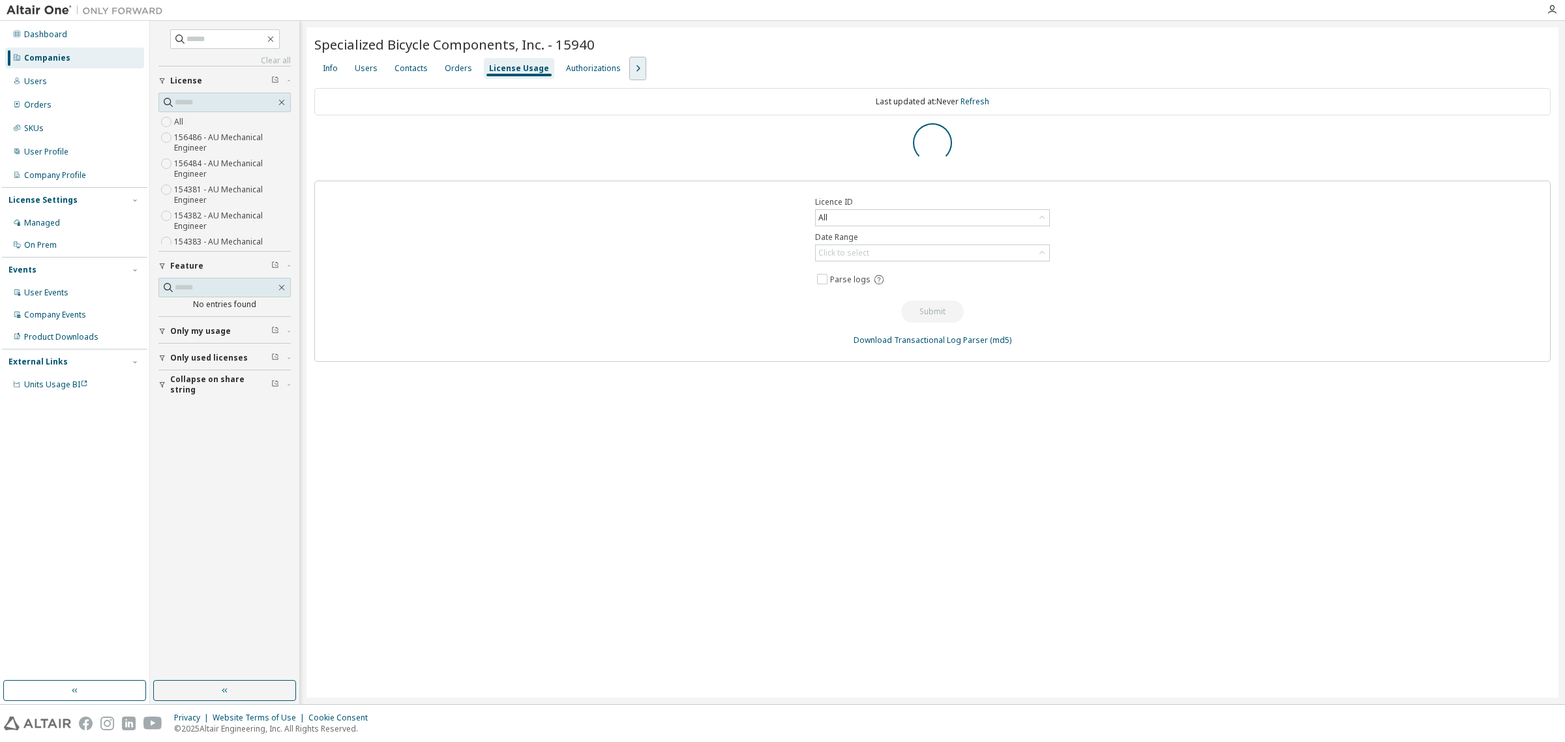
click at [631, 69] on icon "button" at bounding box center [638, 69] width 16 height 16
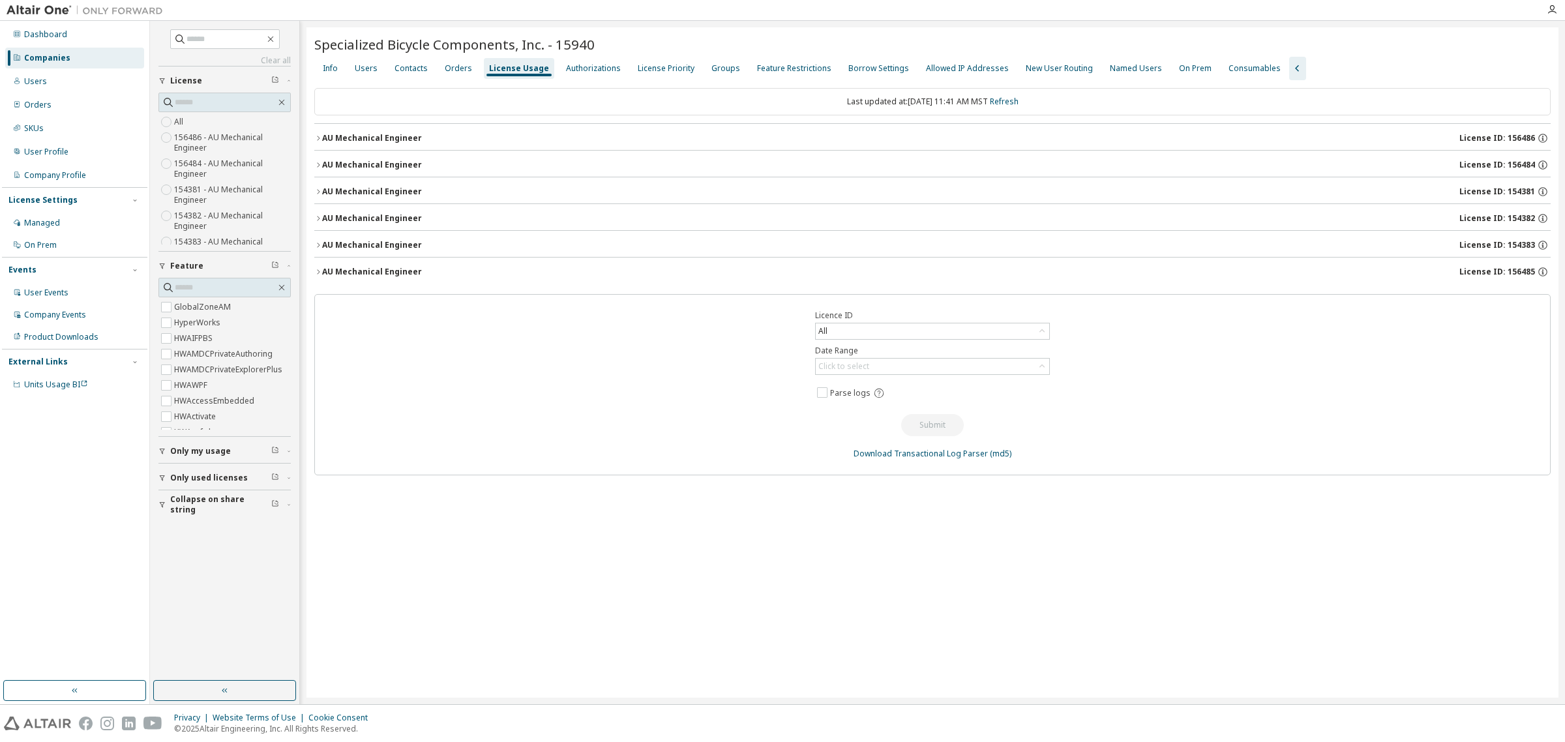
click at [581, 63] on div "Authorizations" at bounding box center [593, 68] width 55 height 10
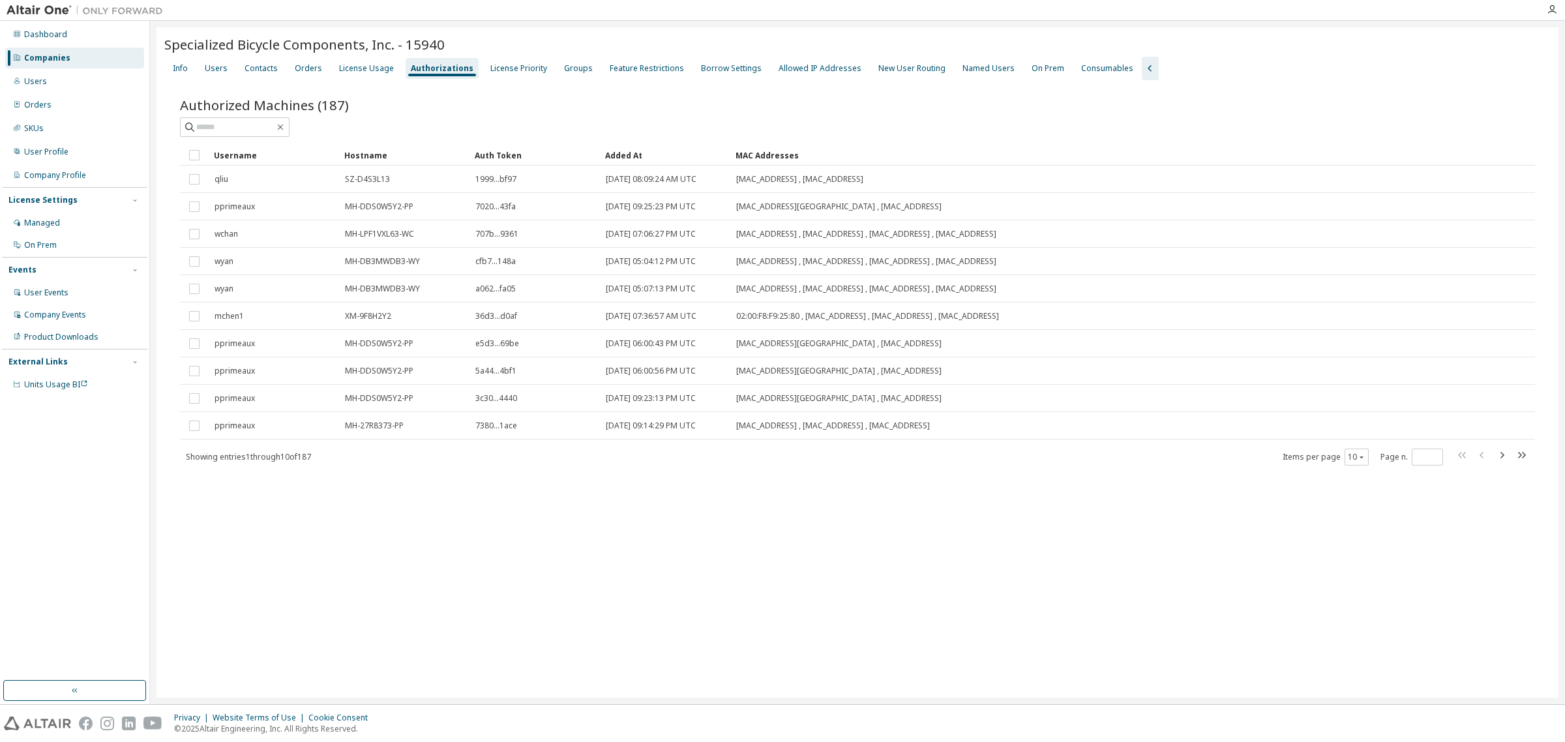
click at [518, 67] on div "License Priority" at bounding box center [518, 68] width 57 height 10
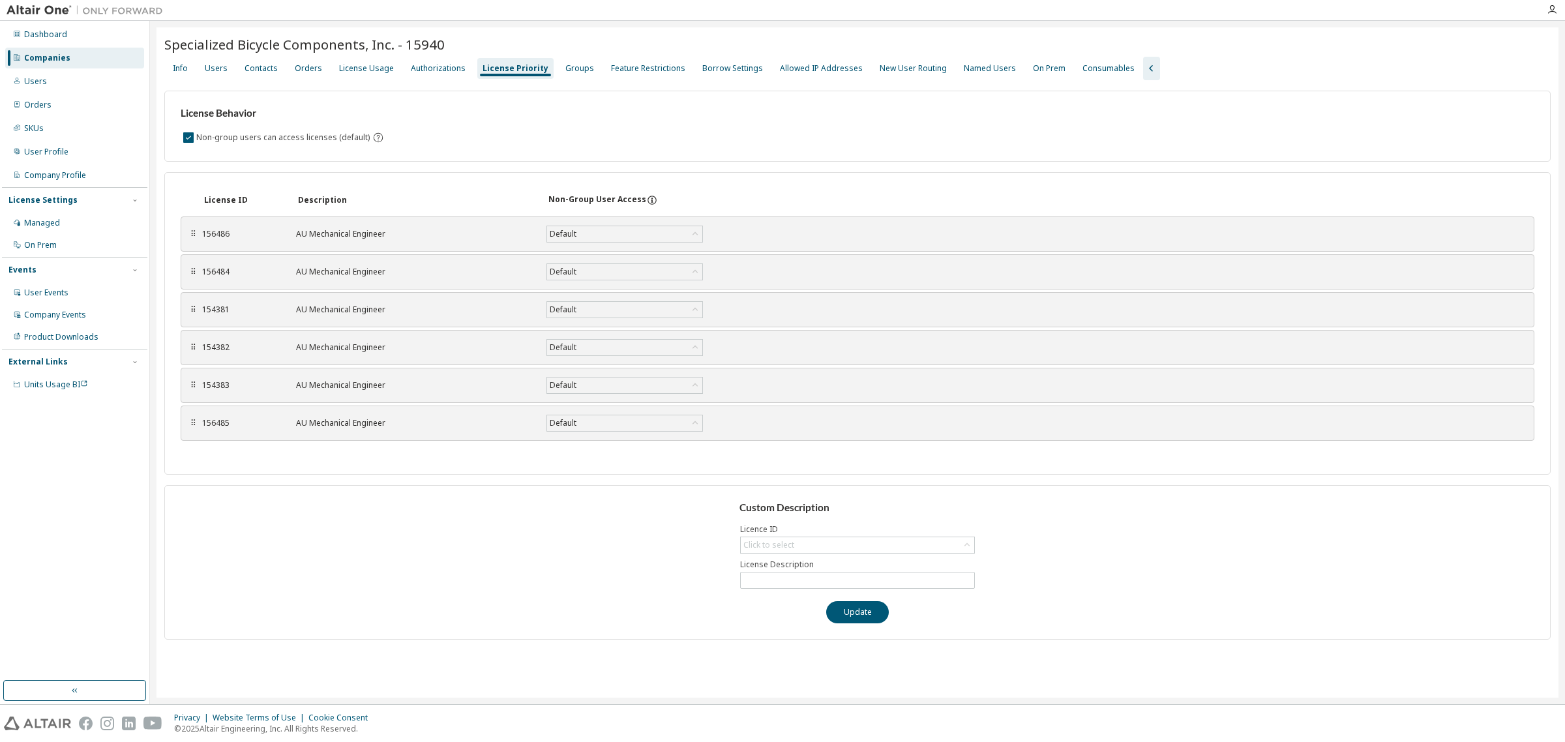
click at [567, 64] on div "Groups" at bounding box center [579, 68] width 29 height 10
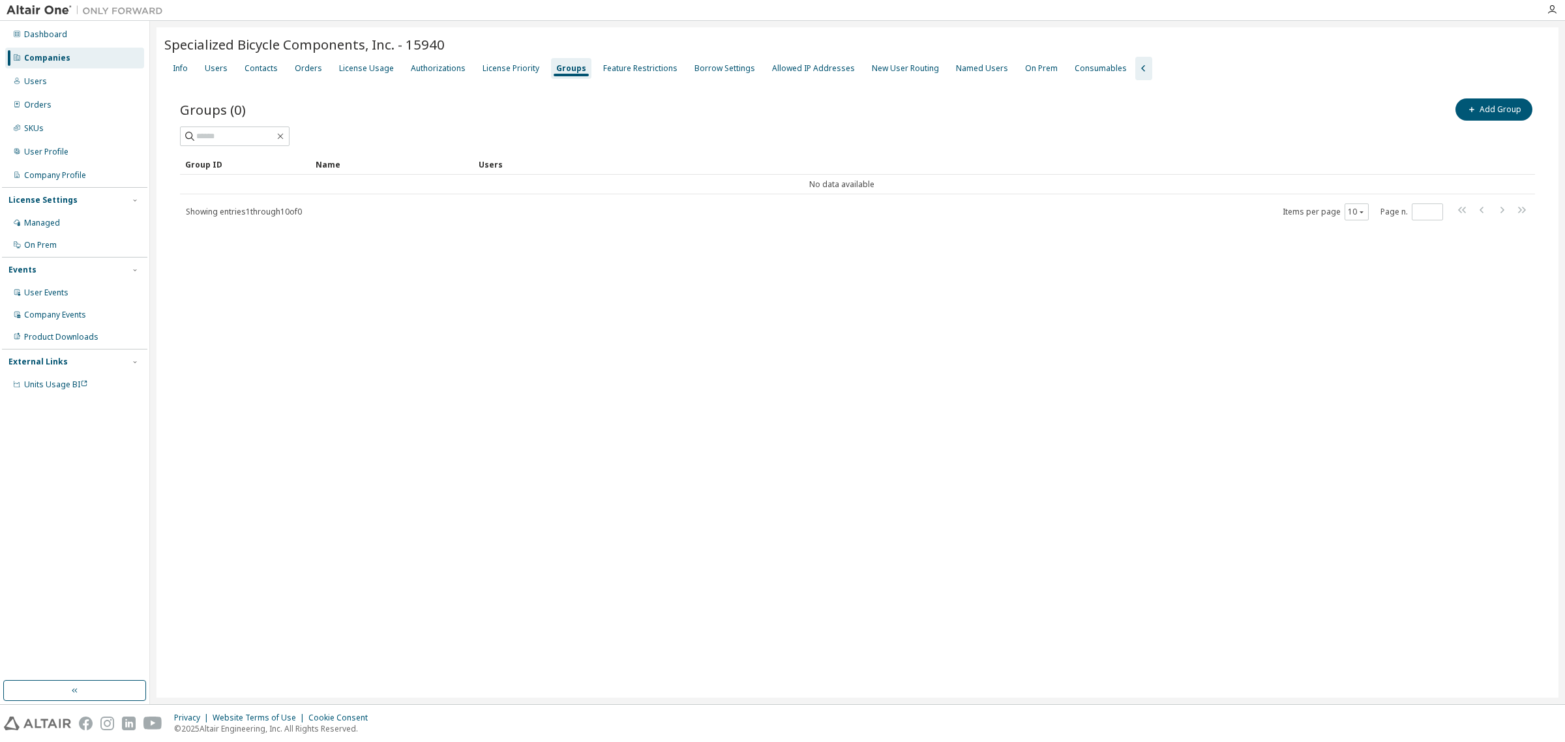
click at [634, 70] on div "Feature Restrictions" at bounding box center [640, 68] width 74 height 10
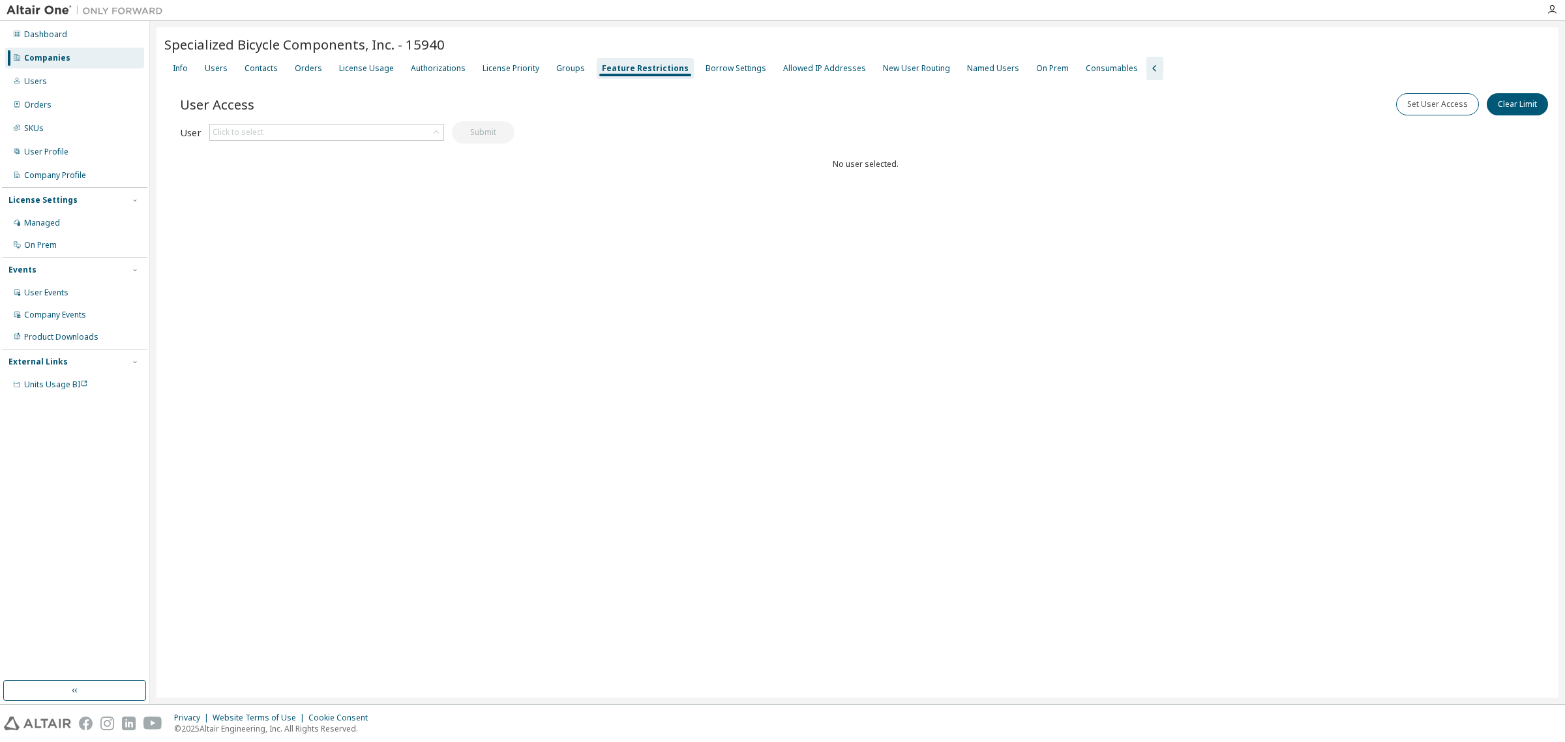
click at [706, 72] on div "Borrow Settings" at bounding box center [736, 68] width 61 height 10
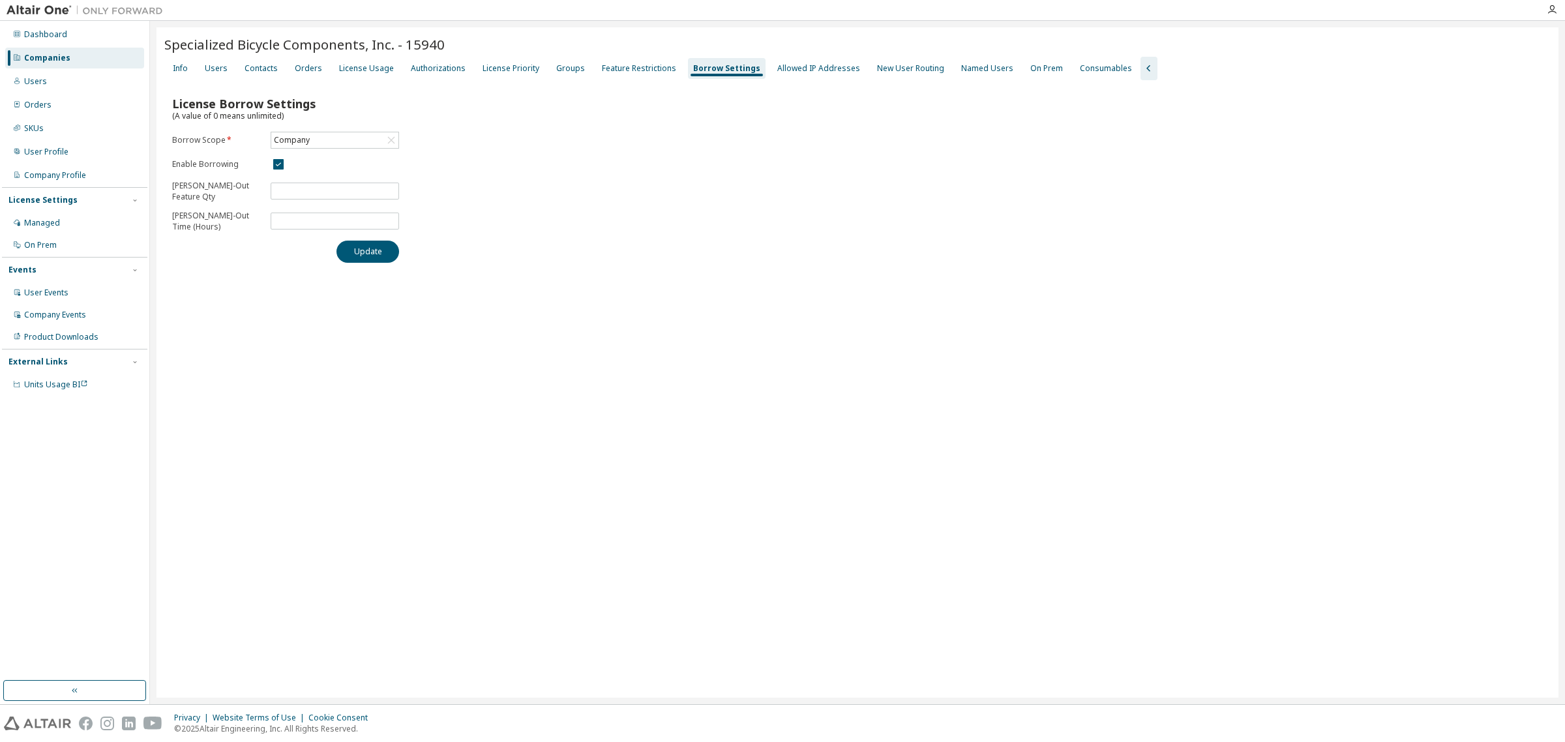
click at [802, 66] on div "Allowed IP Addresses" at bounding box center [818, 68] width 83 height 10
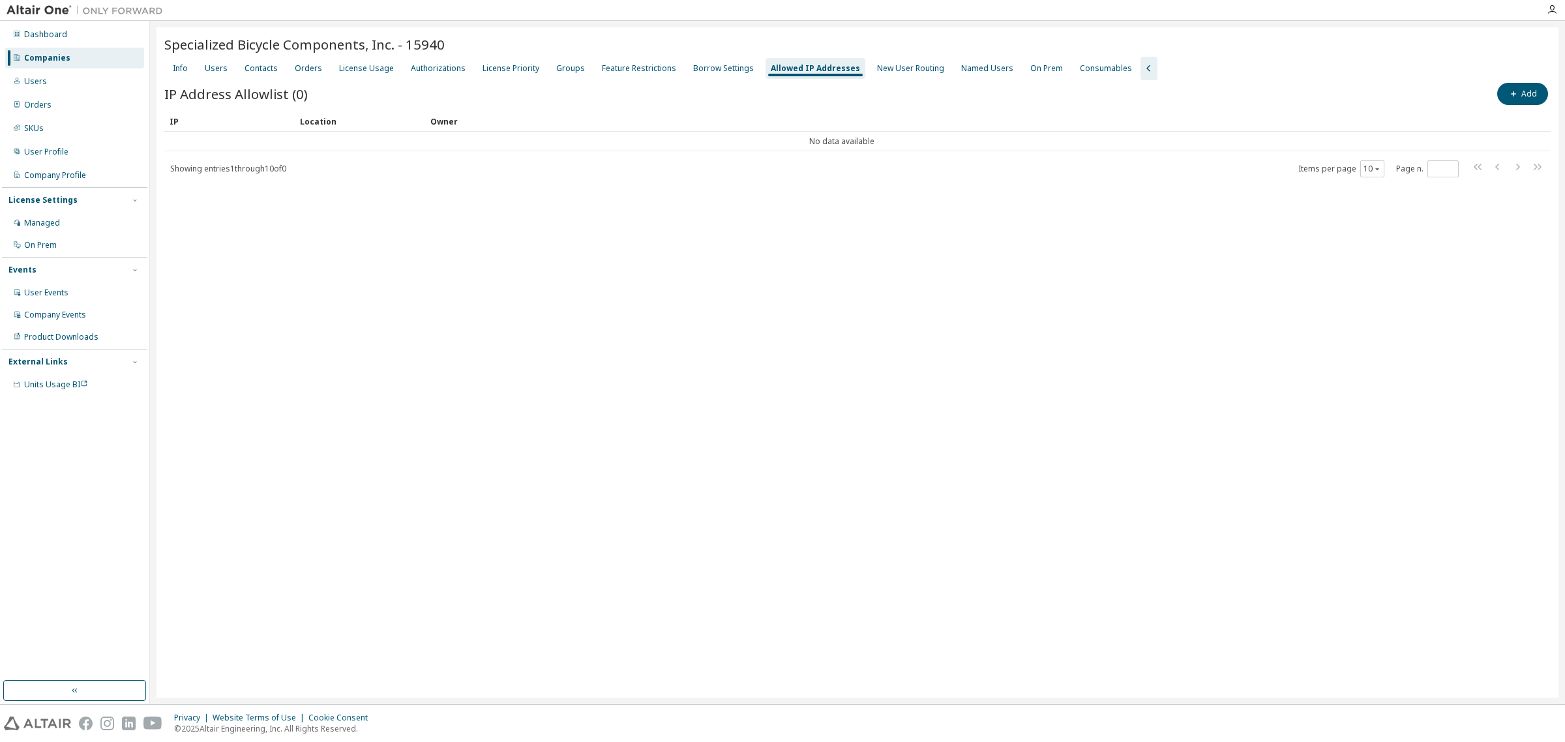
click at [885, 73] on div "New User Routing" at bounding box center [911, 68] width 78 height 21
click at [961, 74] on div "Named Users" at bounding box center [988, 68] width 63 height 21
click at [1027, 73] on div "On Prem" at bounding box center [1044, 68] width 43 height 21
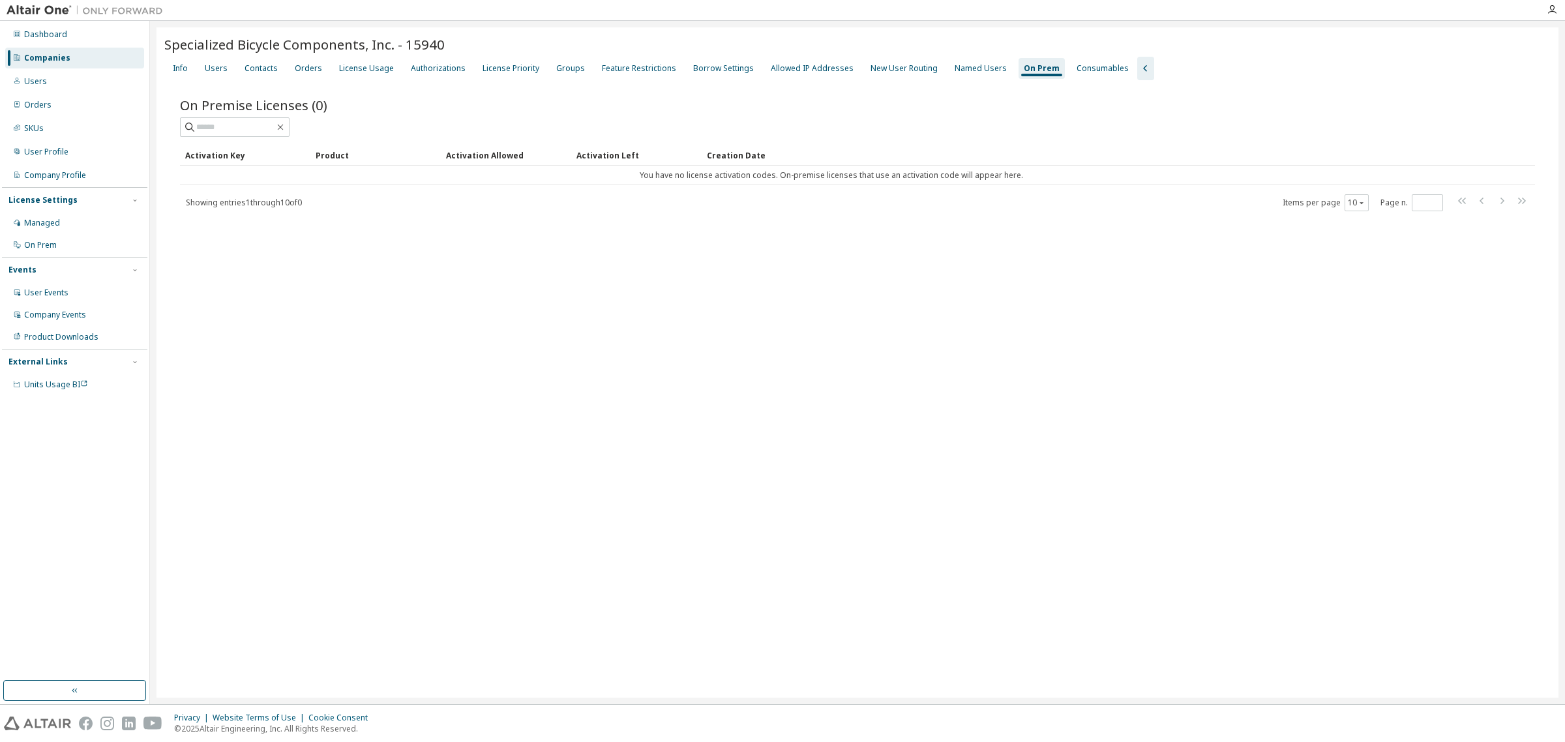
click at [1071, 76] on div "Consumables" at bounding box center [1102, 68] width 63 height 21
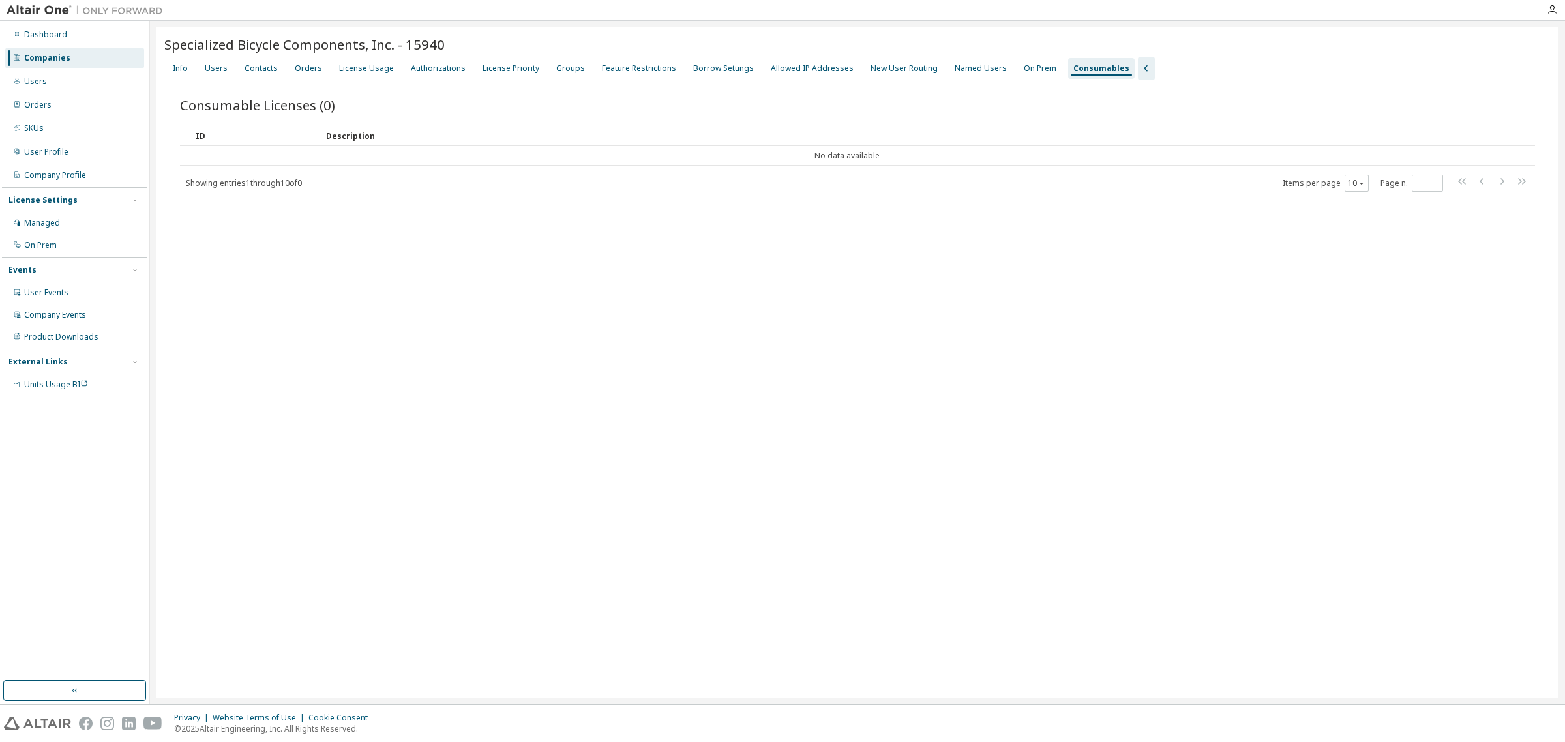
click at [566, 72] on div "Groups" at bounding box center [570, 68] width 29 height 10
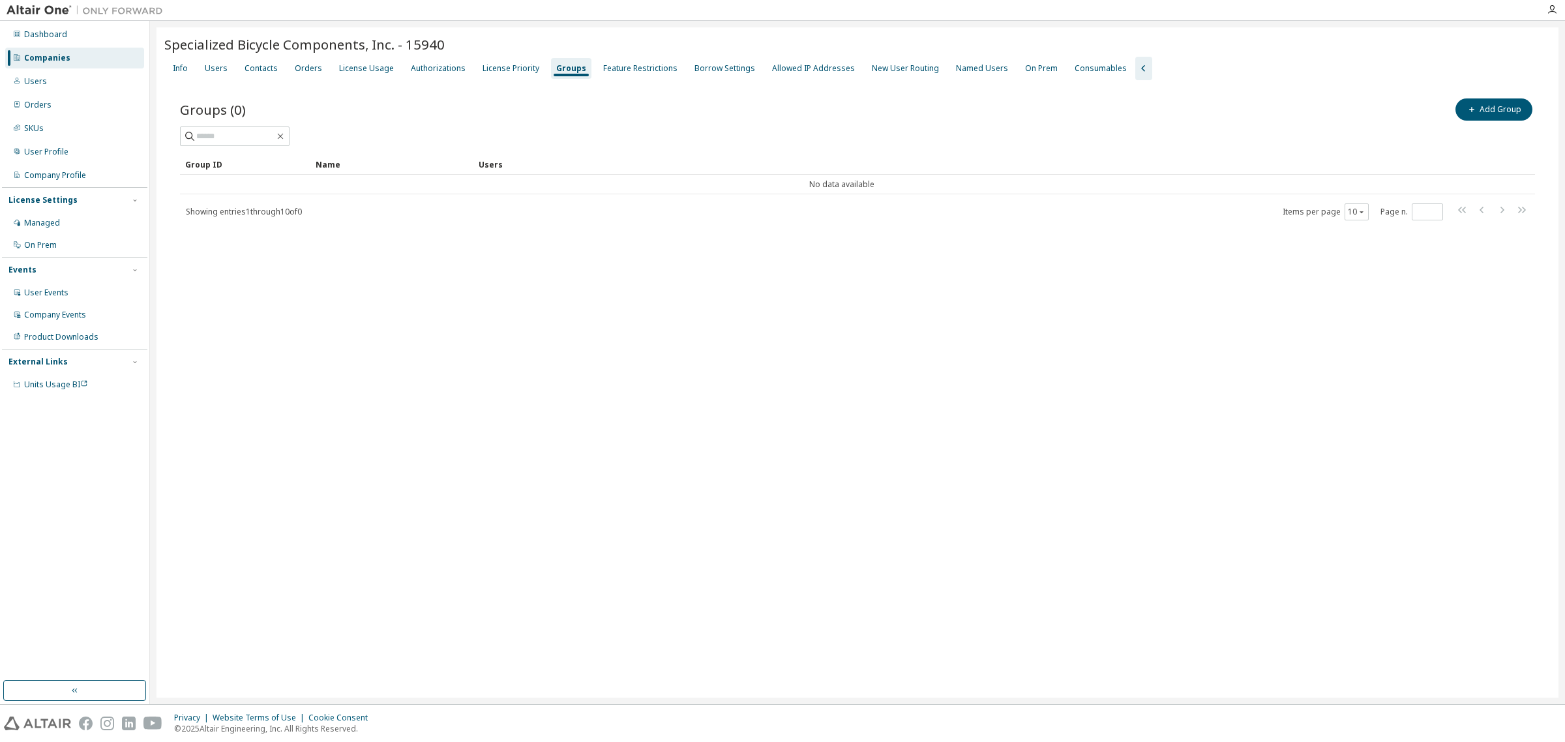
click at [520, 63] on div "License Priority" at bounding box center [511, 68] width 57 height 10
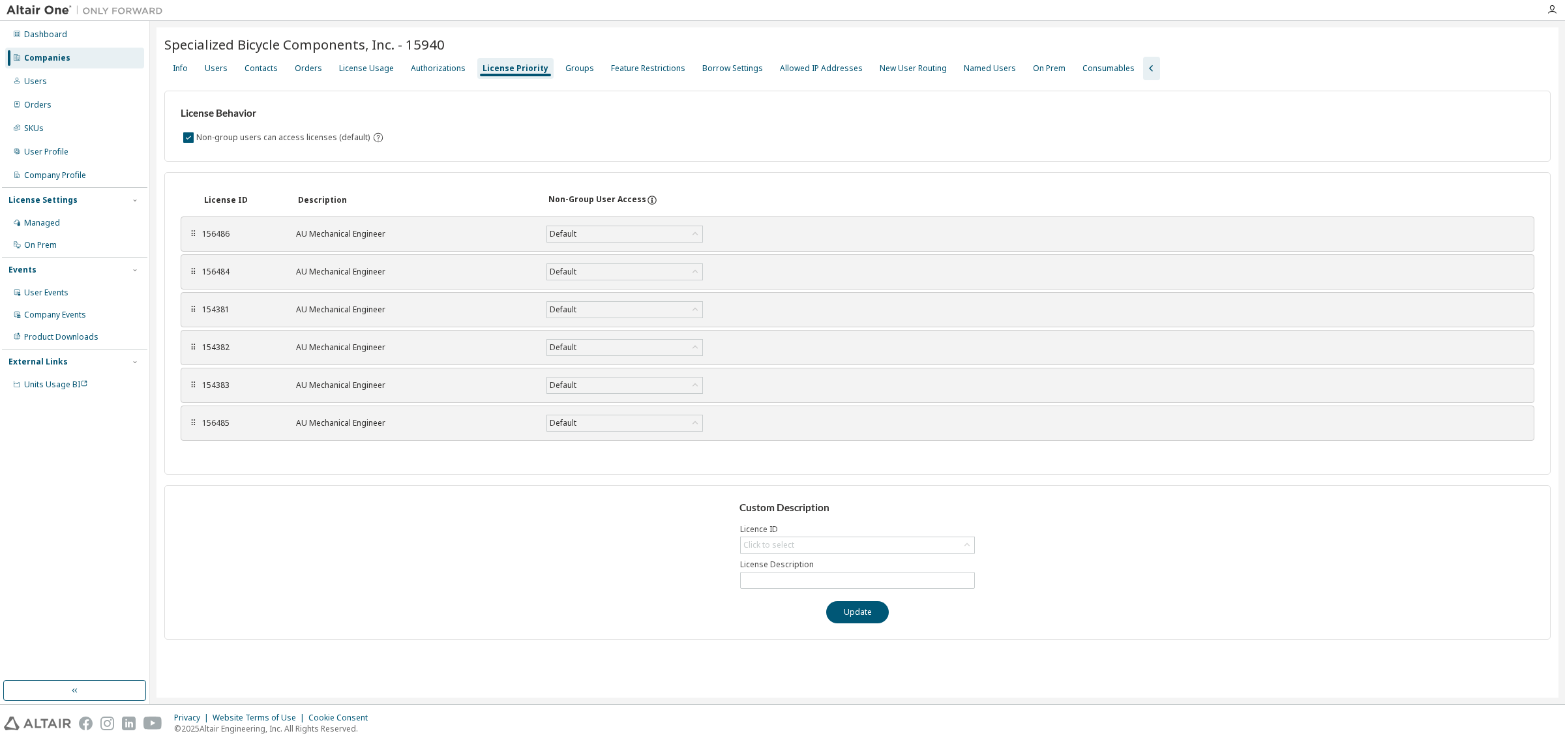
click at [672, 236] on div "Default" at bounding box center [624, 234] width 155 height 16
click at [226, 70] on div "Users" at bounding box center [216, 68] width 33 height 21
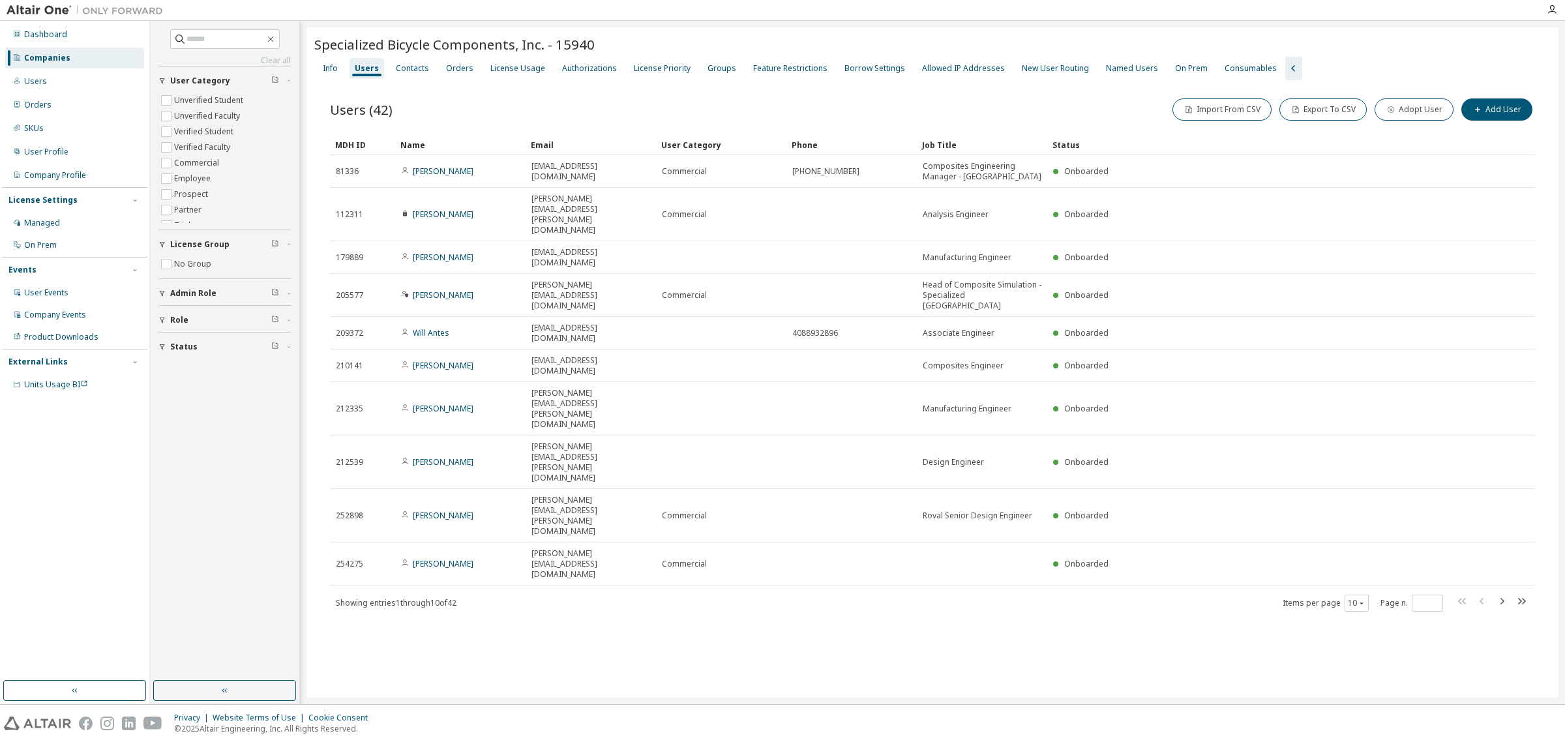
click at [522, 73] on div "License Usage" at bounding box center [517, 68] width 65 height 21
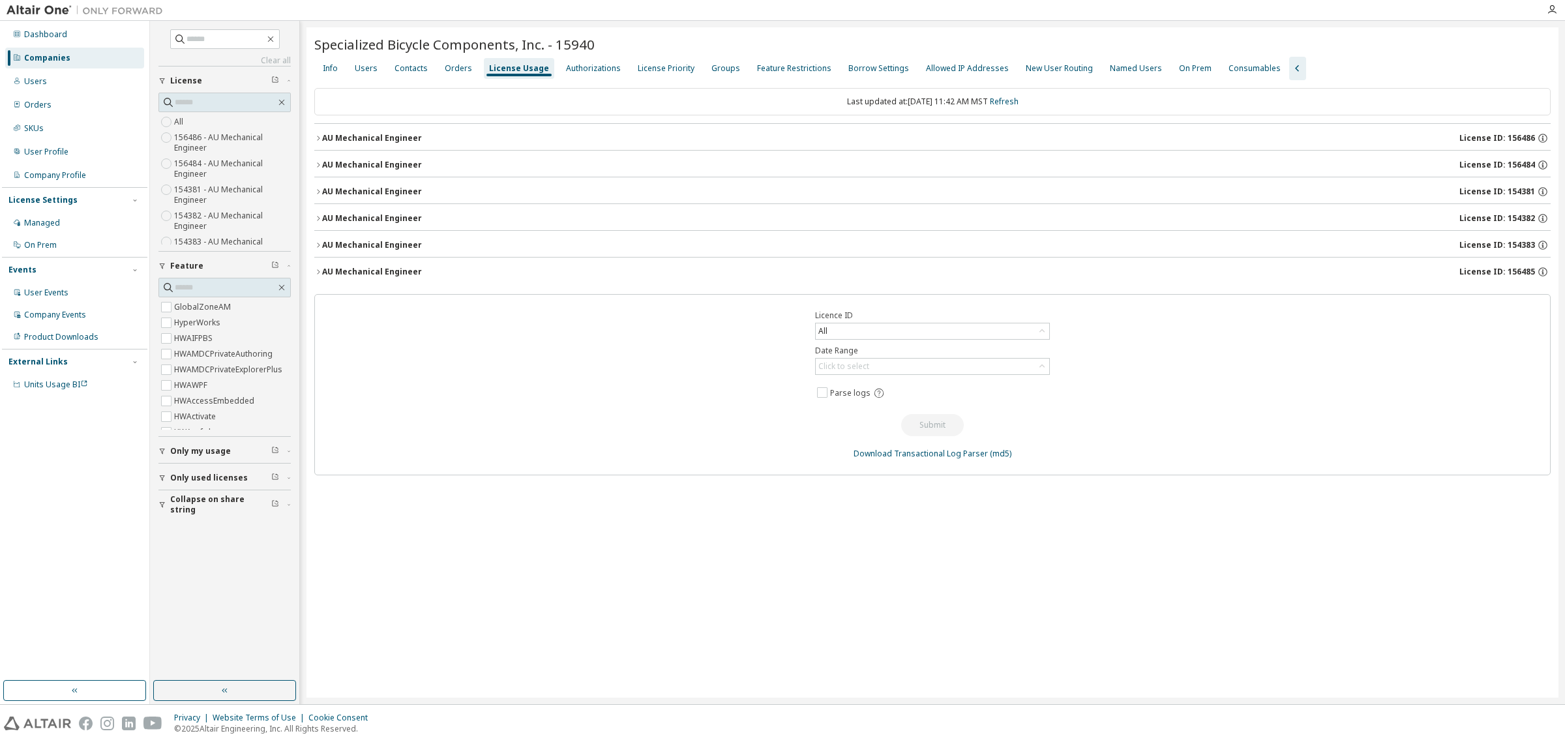
click at [317, 137] on icon "button" at bounding box center [318, 138] width 8 height 8
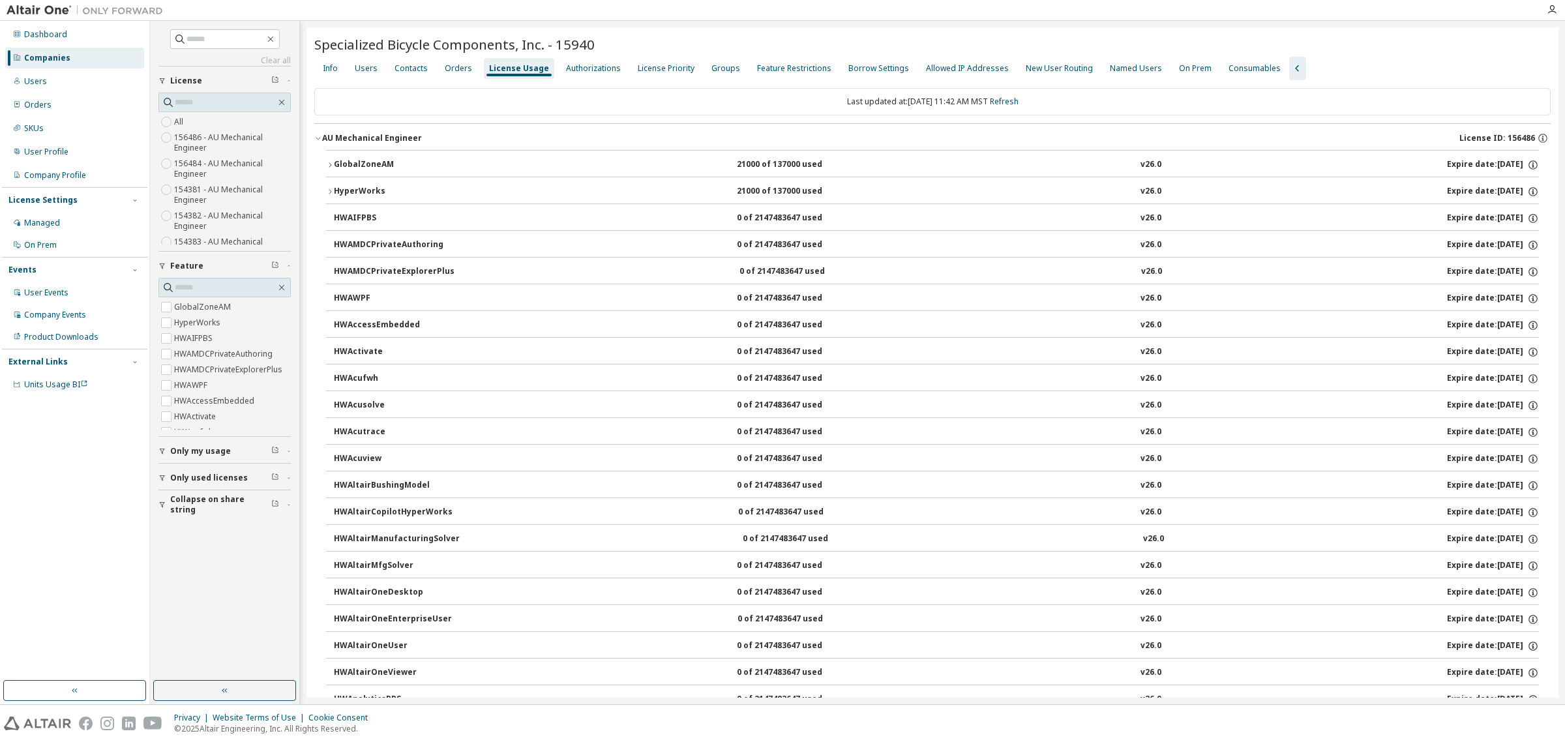
click at [317, 137] on icon "button" at bounding box center [318, 138] width 8 height 8
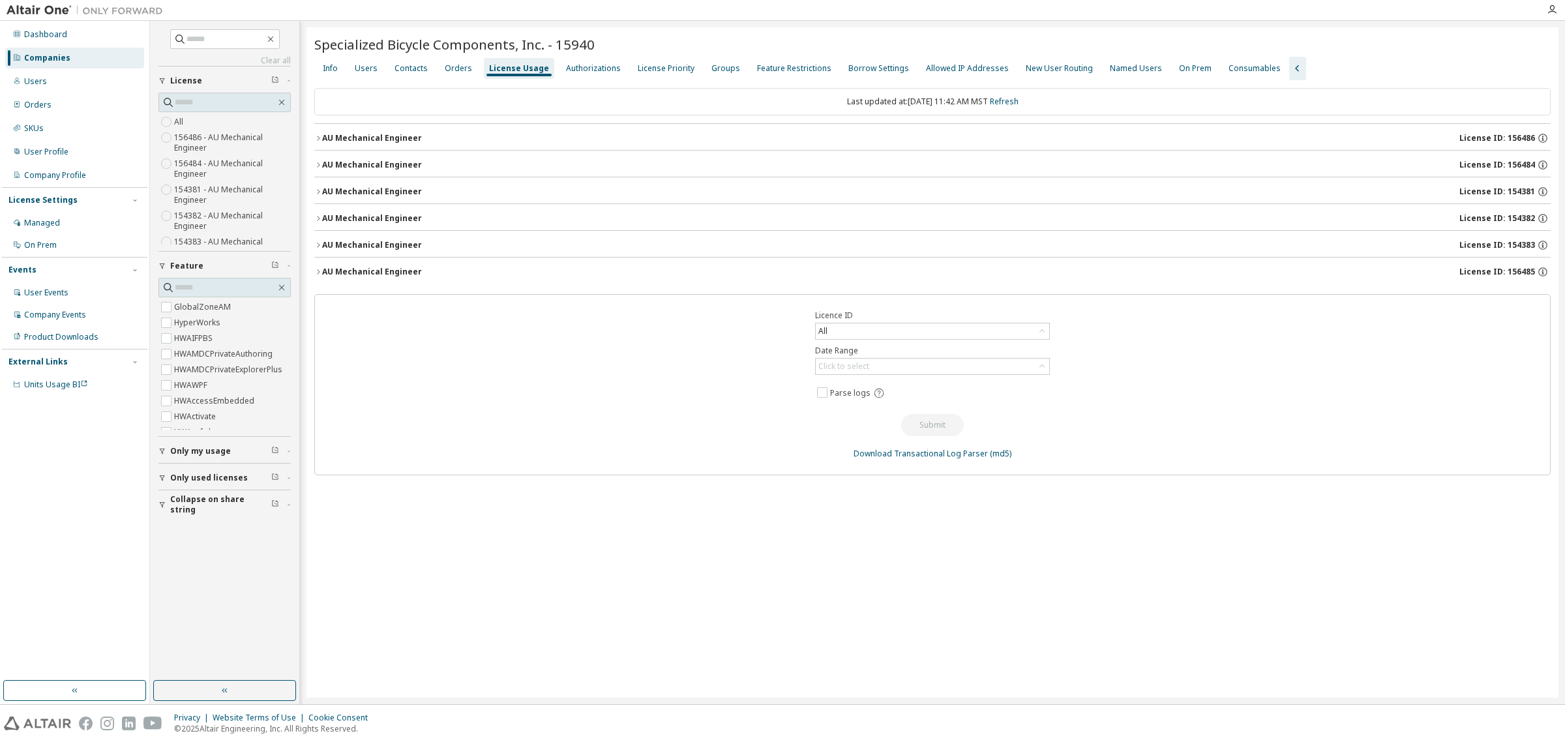
click at [318, 163] on icon "button" at bounding box center [318, 165] width 8 height 8
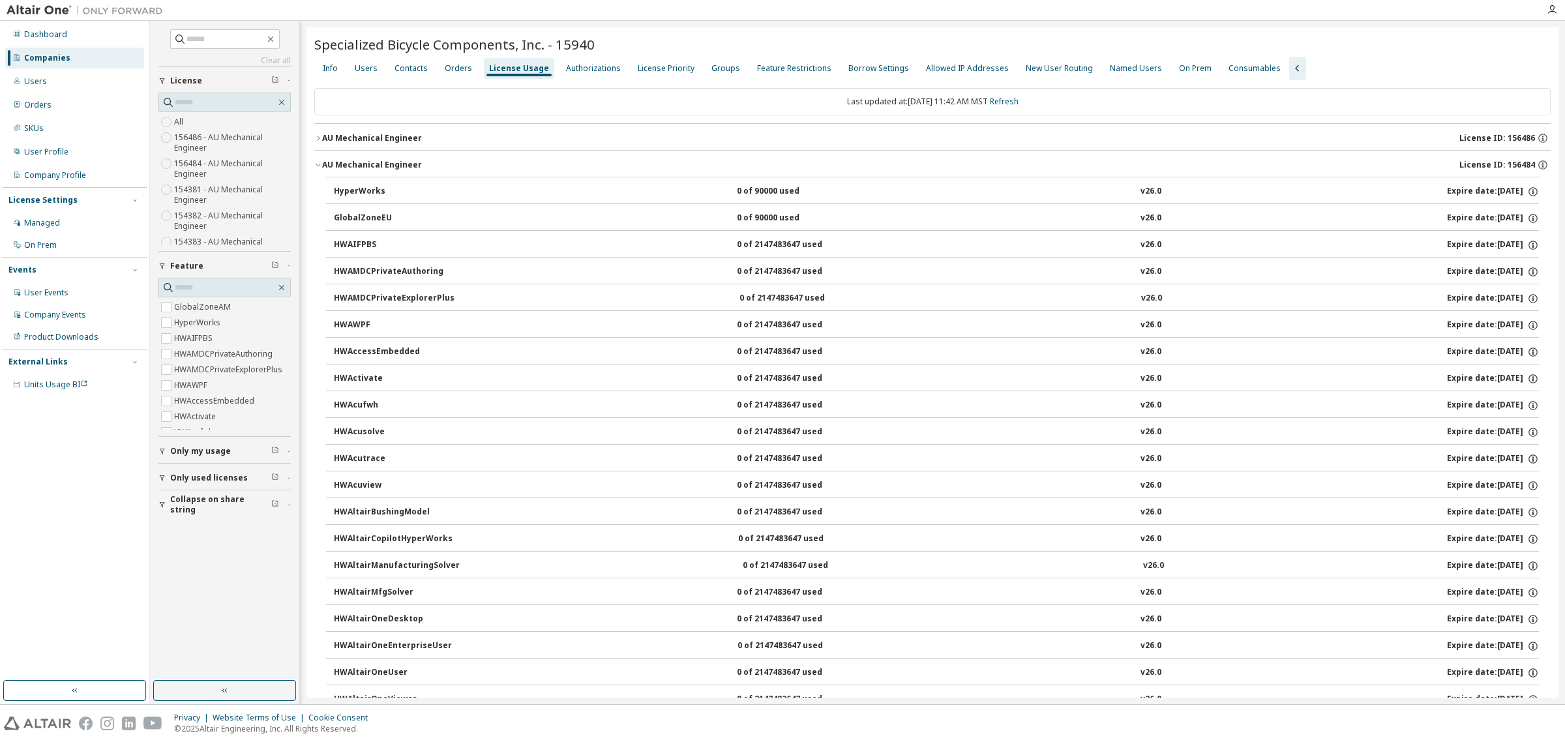
click at [318, 163] on icon "button" at bounding box center [318, 165] width 8 height 8
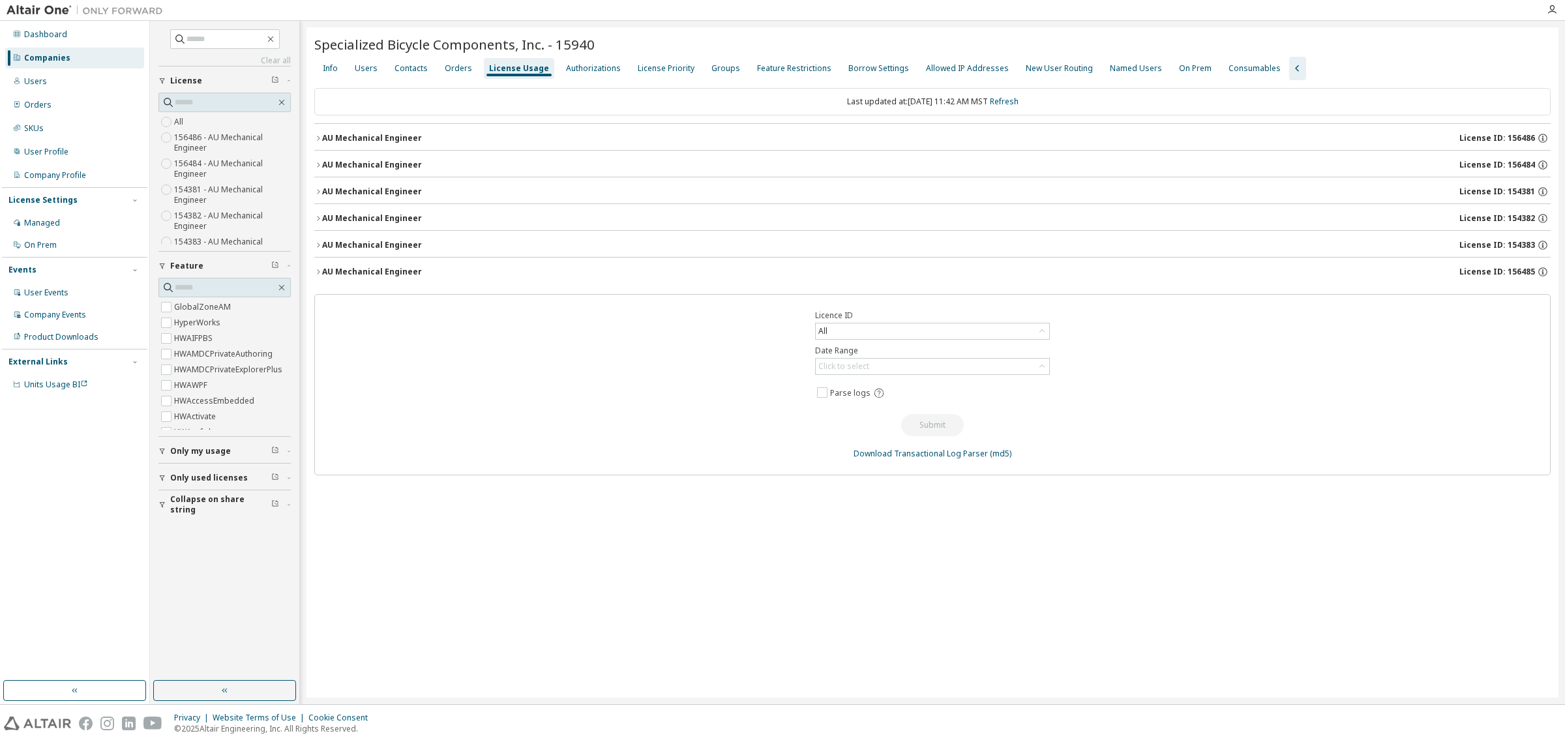
click at [318, 163] on icon "button" at bounding box center [318, 165] width 8 height 8
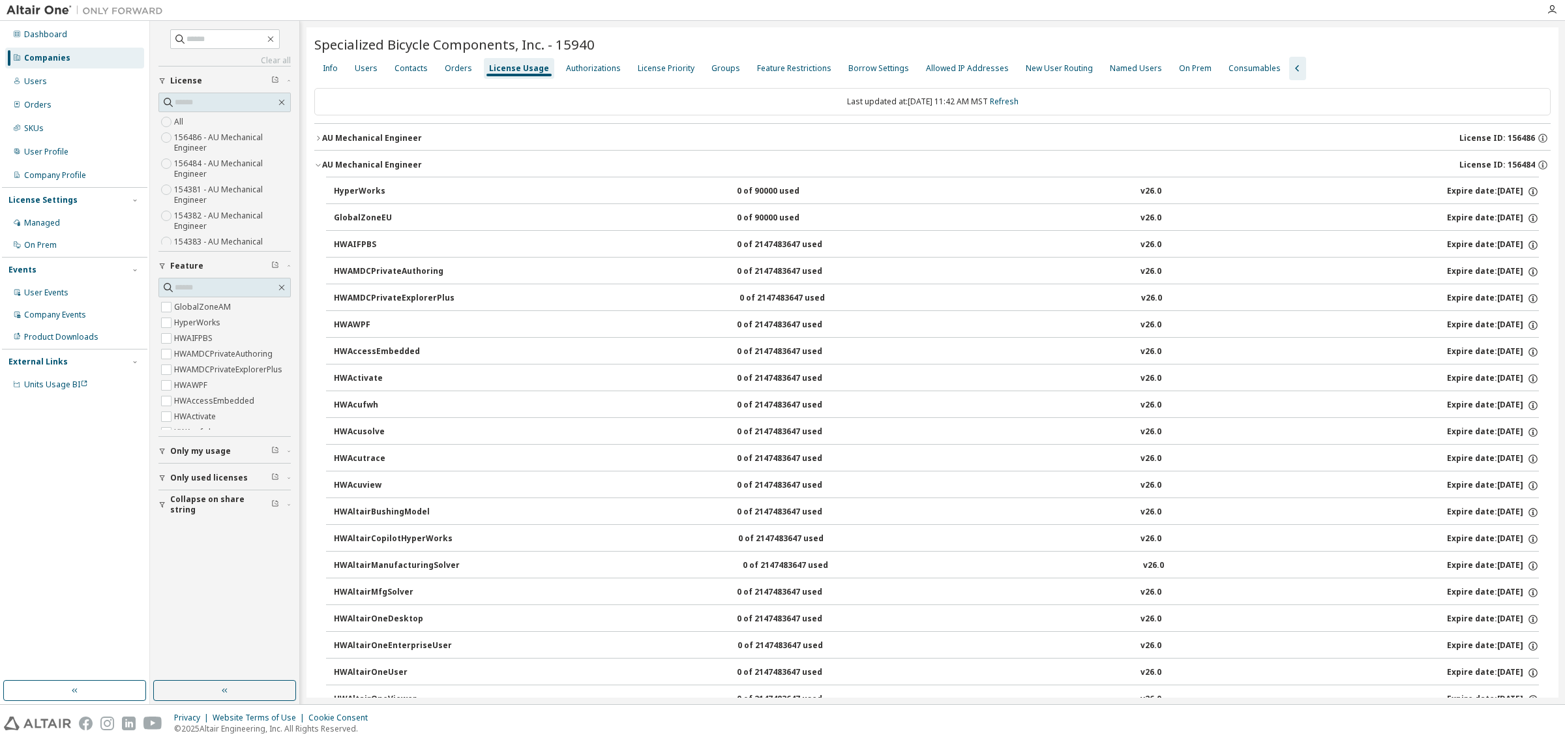
click at [318, 161] on icon "button" at bounding box center [318, 165] width 8 height 8
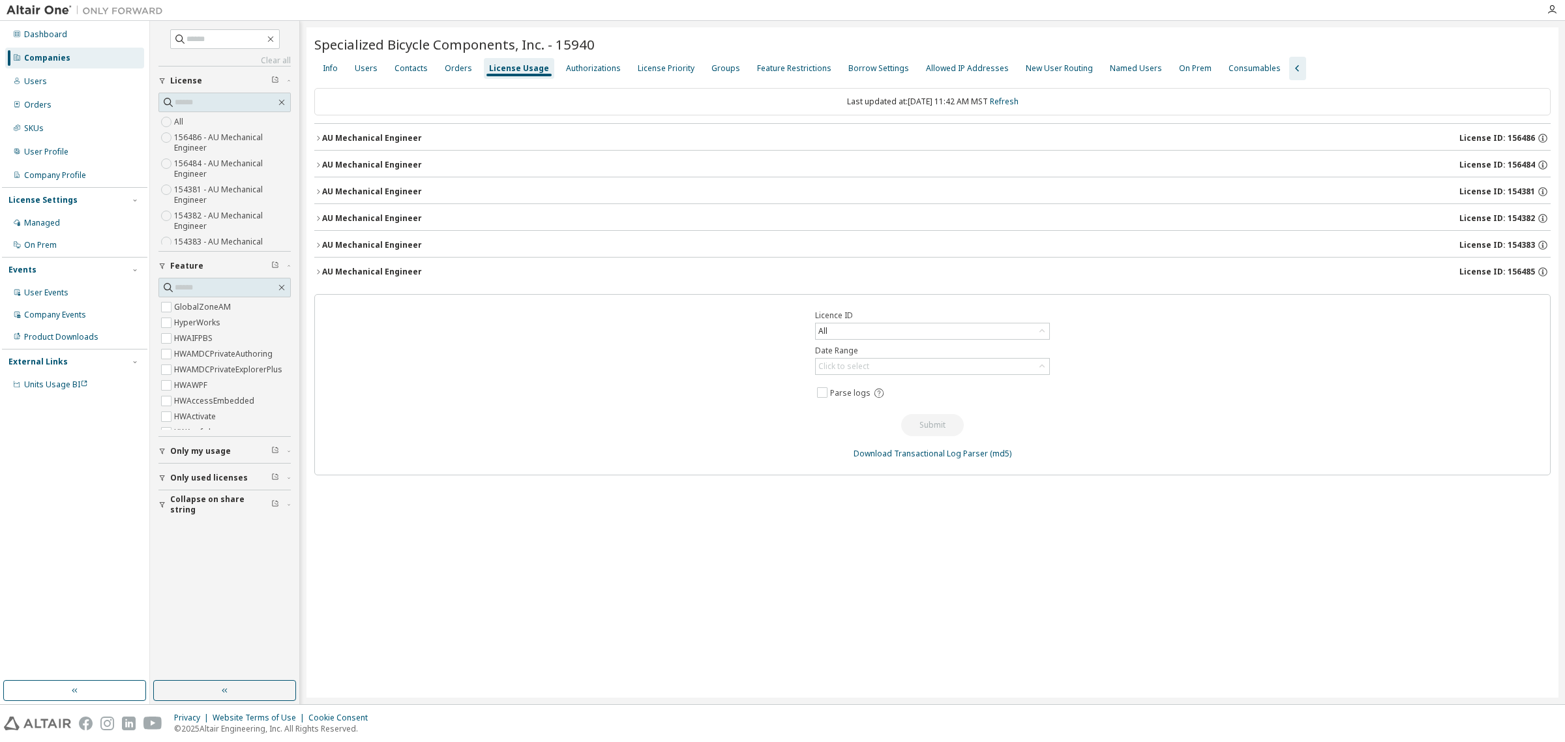
click at [323, 137] on div "AU Mechanical Engineer" at bounding box center [372, 138] width 100 height 10
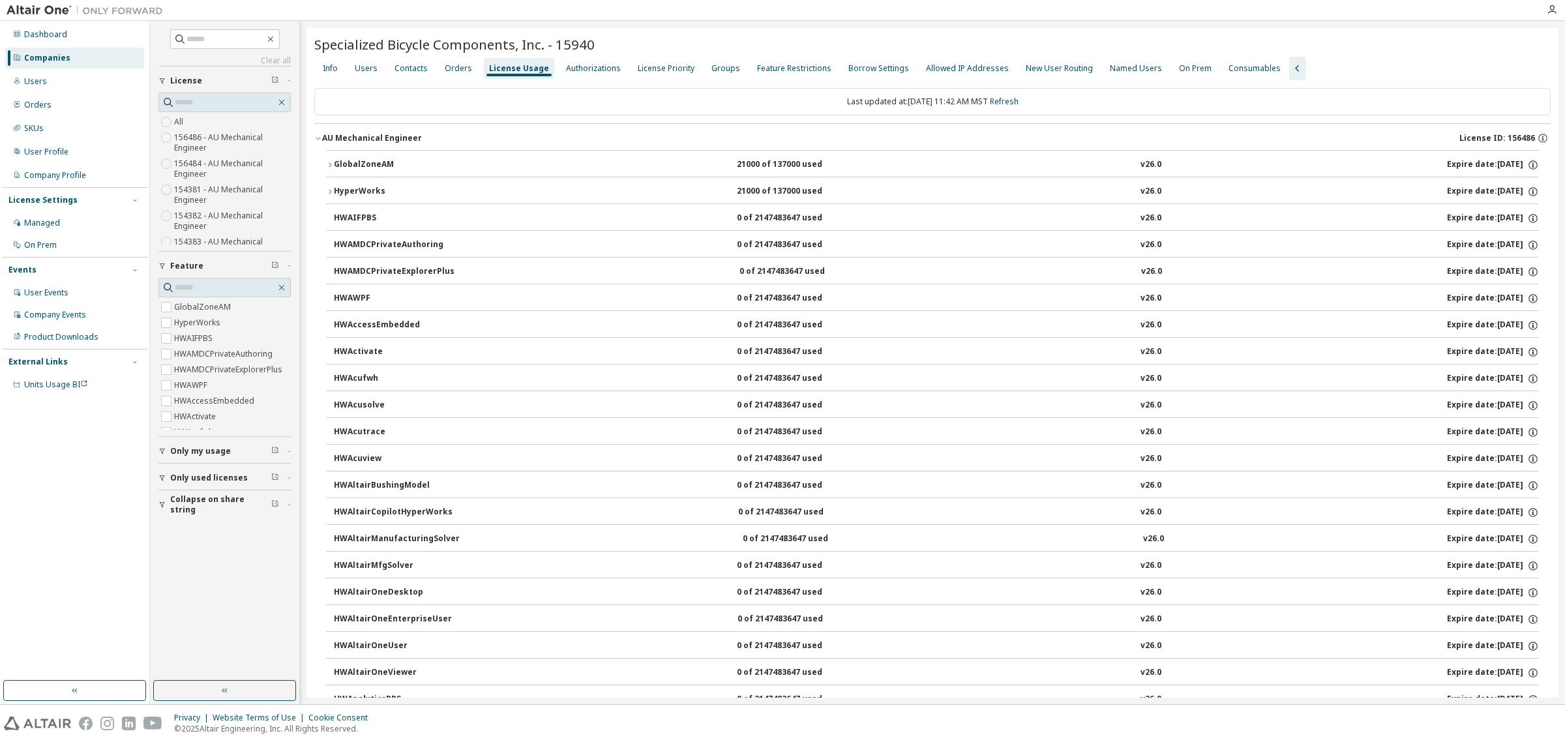
click at [318, 135] on icon "button" at bounding box center [318, 138] width 8 height 8
